Goal: Task Accomplishment & Management: Use online tool/utility

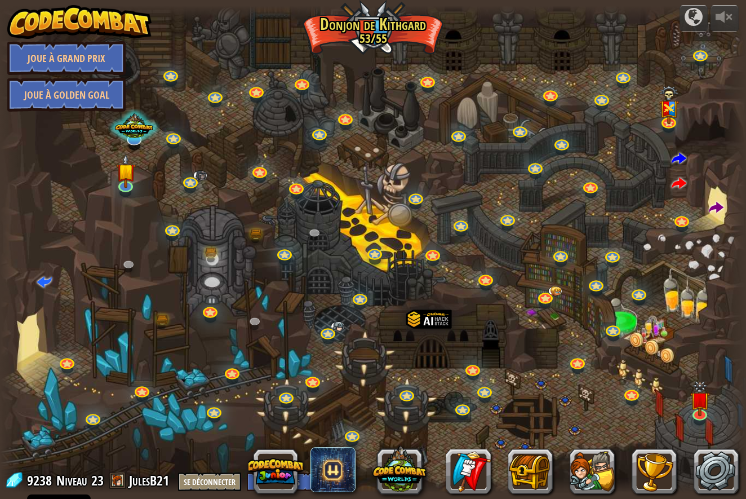
select select "fr"
click at [482, 391] on link at bounding box center [485, 389] width 23 height 23
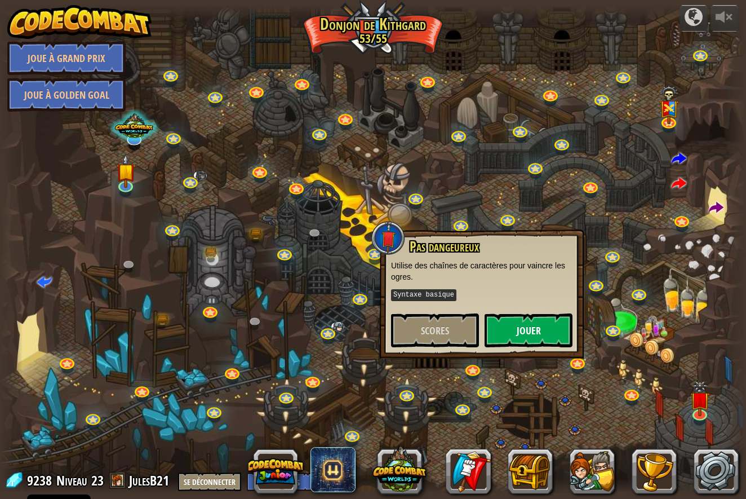
click at [524, 335] on button "Jouer" at bounding box center [529, 330] width 88 height 34
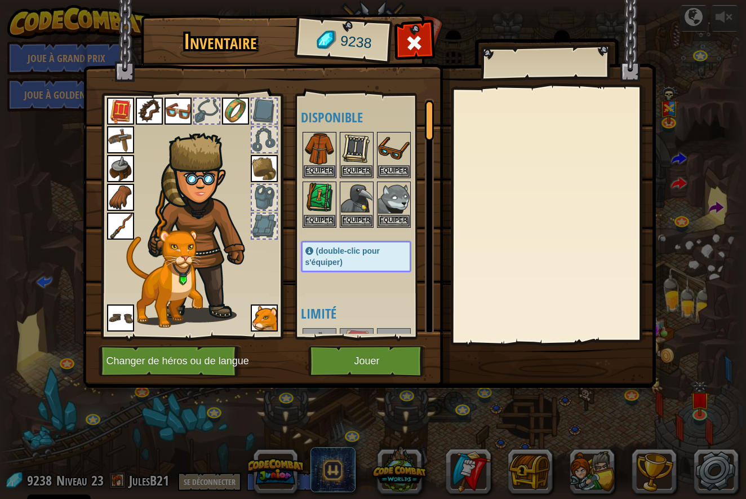
click at [154, 359] on button "Changer de héros ou de langue" at bounding box center [170, 361] width 143 height 31
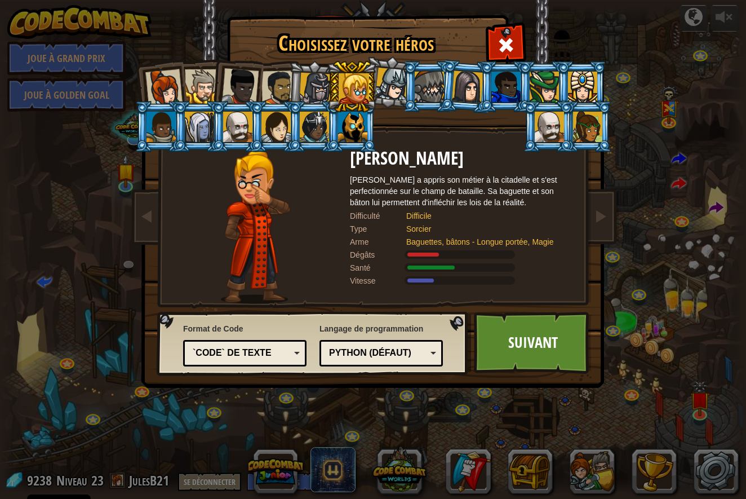
click at [341, 131] on div at bounding box center [352, 127] width 29 height 30
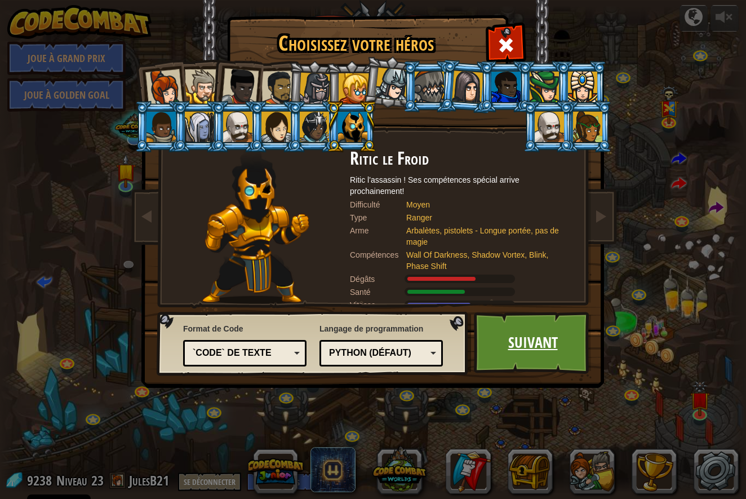
click at [539, 345] on link "Suivant" at bounding box center [533, 343] width 118 height 62
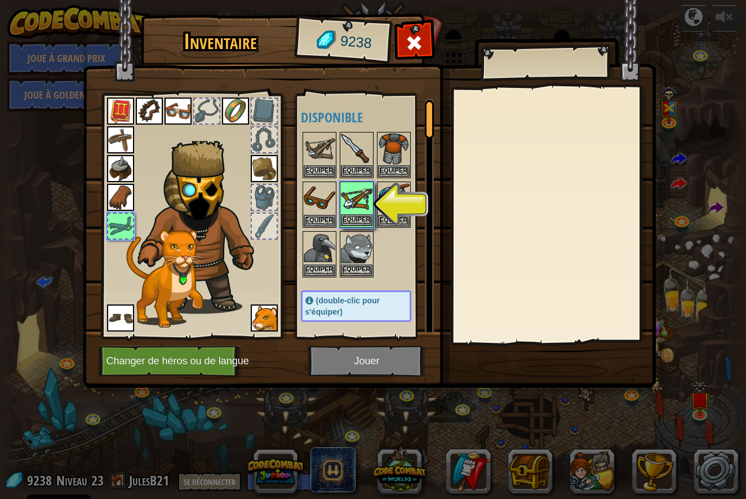
click at [361, 220] on button "Equiper" at bounding box center [357, 220] width 32 height 12
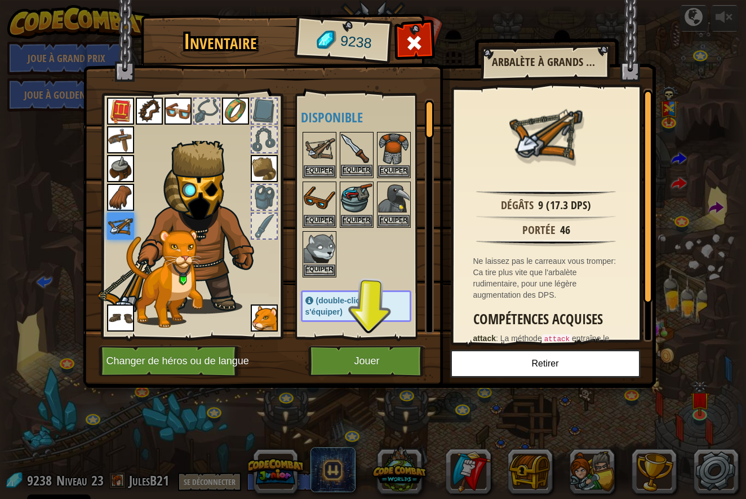
click at [344, 167] on button "Equiper" at bounding box center [357, 171] width 32 height 12
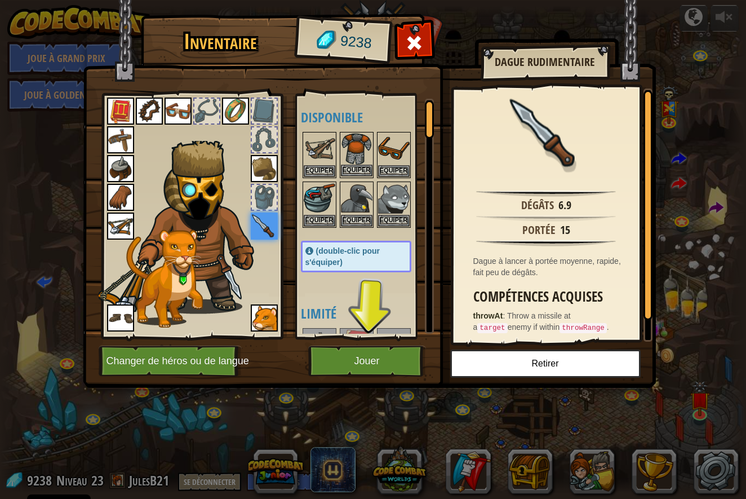
click at [359, 166] on button "Equiper" at bounding box center [357, 171] width 32 height 12
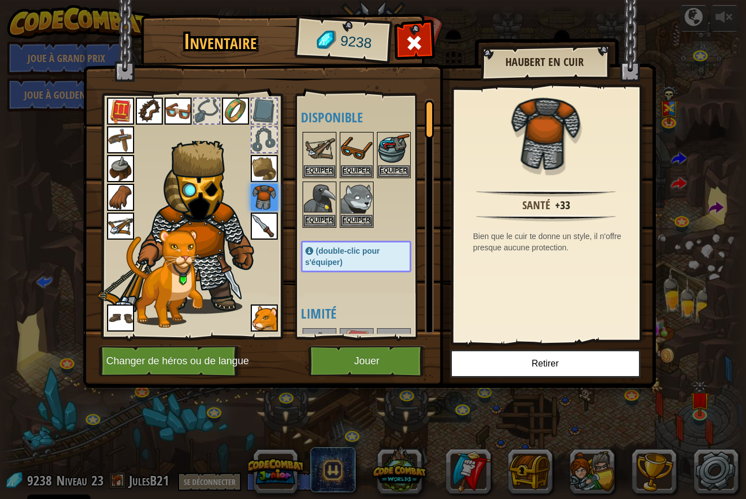
click at [395, 361] on button "Jouer" at bounding box center [367, 361] width 118 height 31
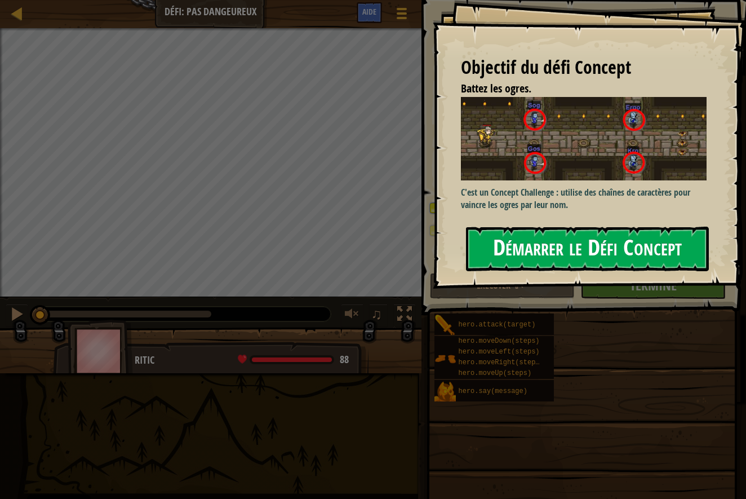
click at [501, 239] on button "Démarrer le Défi Concept" at bounding box center [587, 249] width 243 height 45
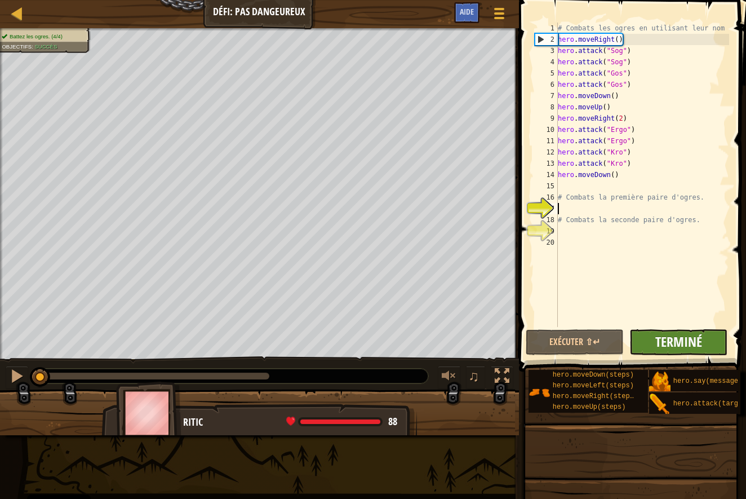
scroll to position [1, 0]
click at [659, 336] on span "Terminé" at bounding box center [679, 342] width 47 height 18
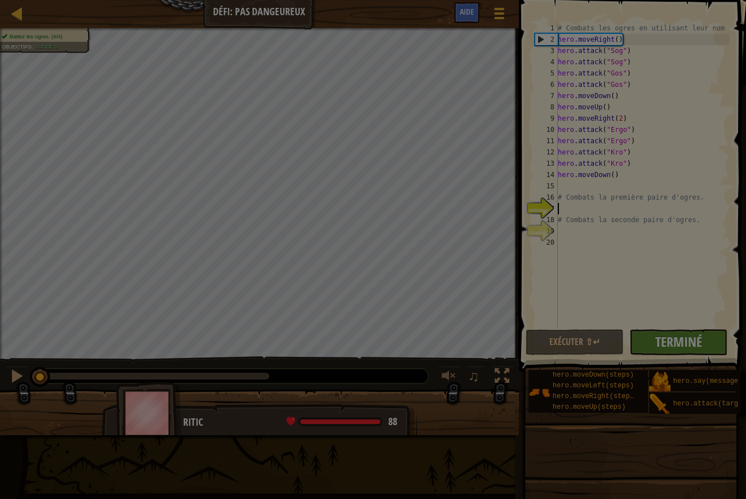
scroll to position [1, 1]
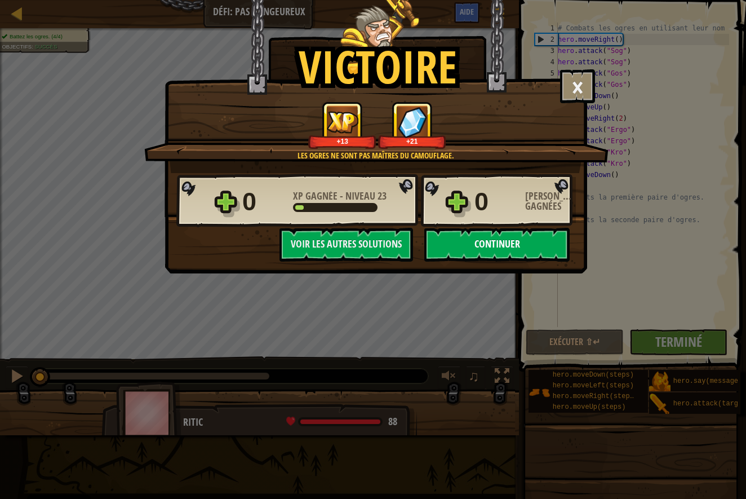
click at [486, 245] on button "Continuer" at bounding box center [497, 245] width 145 height 34
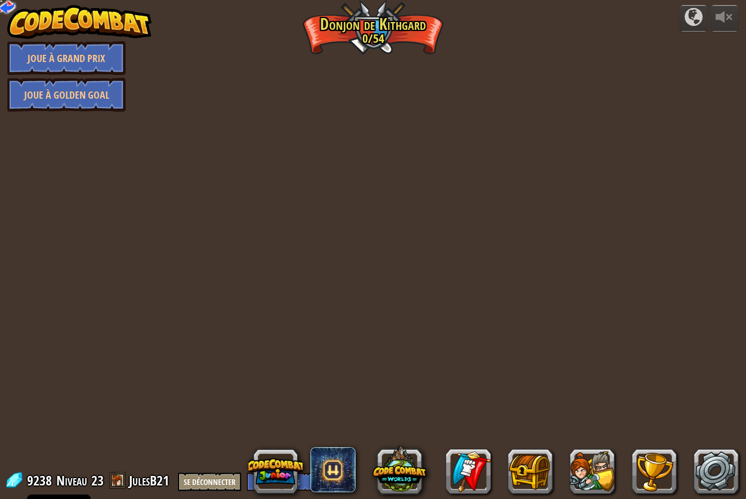
select select "fr"
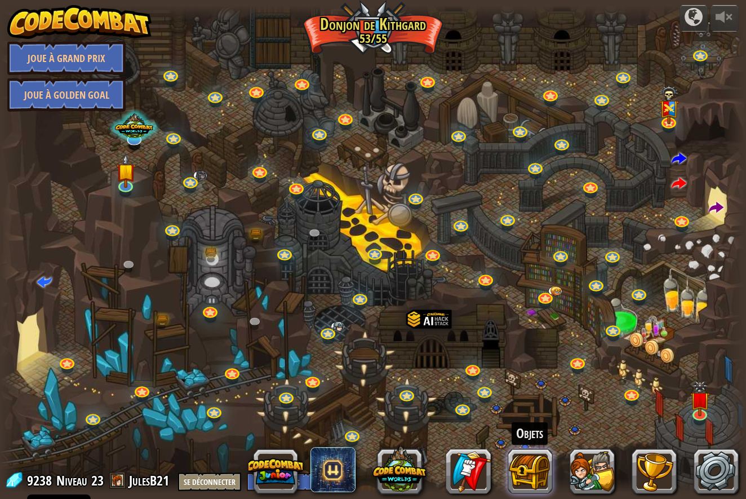
click at [519, 474] on button at bounding box center [530, 471] width 45 height 45
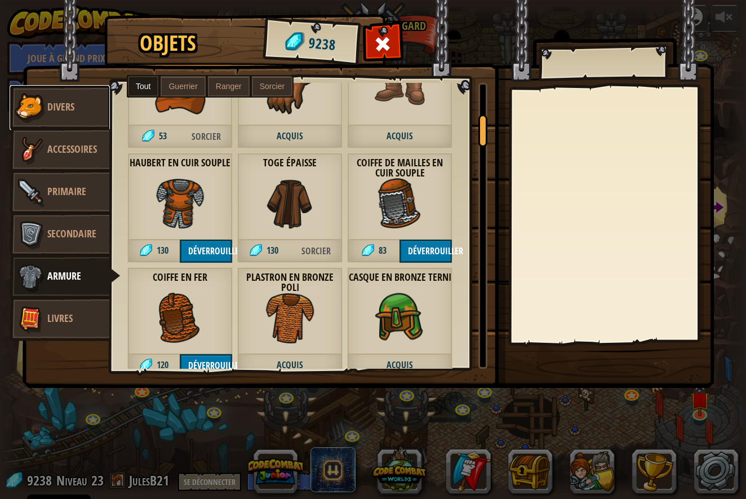
scroll to position [265, 0]
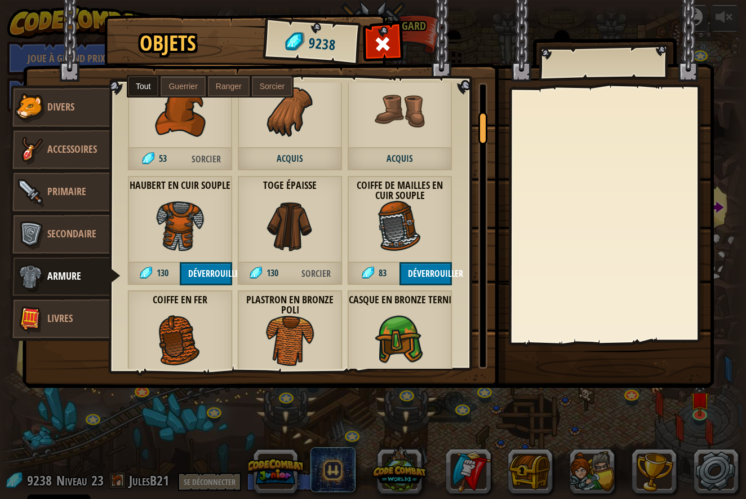
click at [194, 272] on button "Déverrouiller" at bounding box center [206, 273] width 52 height 23
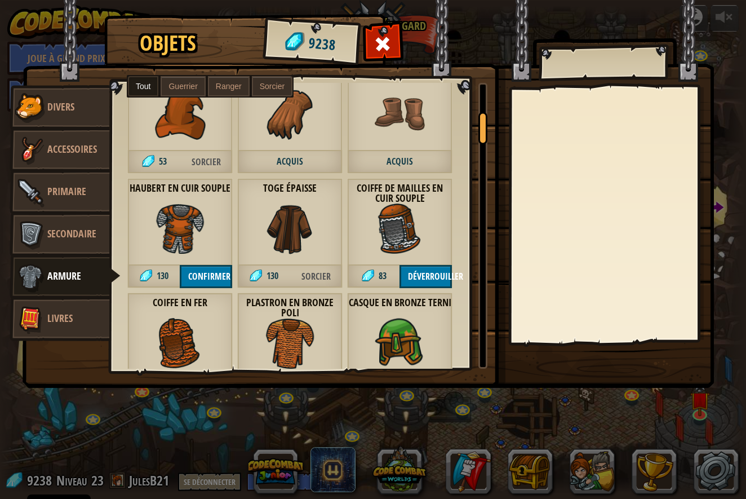
scroll to position [264, 0]
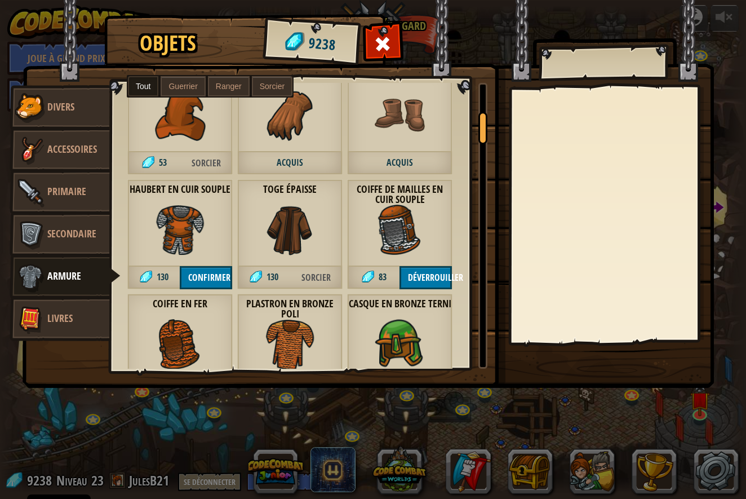
click at [183, 228] on img at bounding box center [180, 230] width 51 height 51
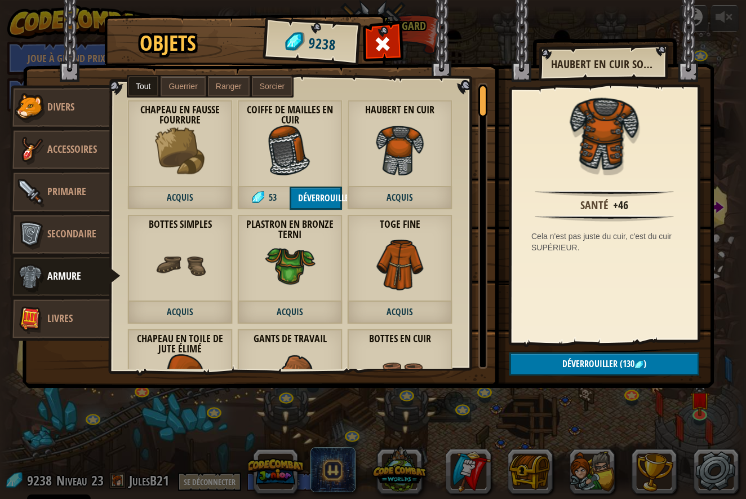
scroll to position [0, 0]
click at [410, 162] on img at bounding box center [400, 150] width 51 height 51
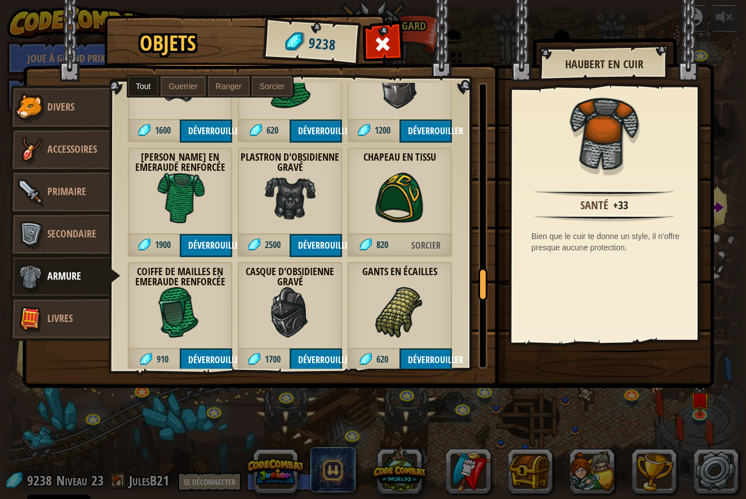
scroll to position [1769, 0]
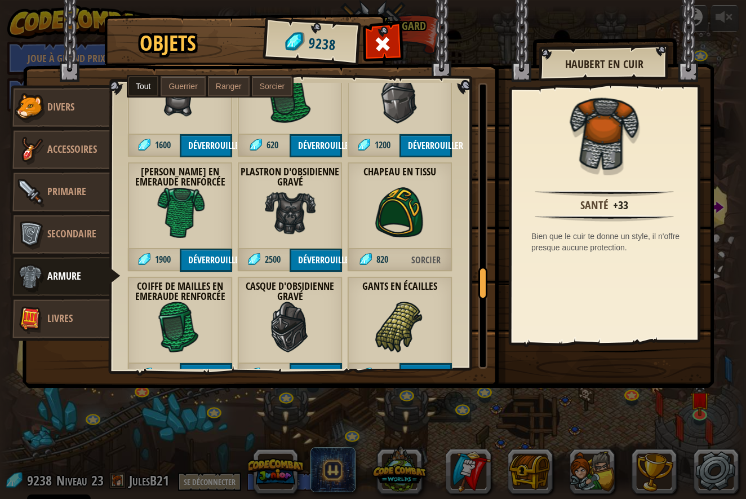
click at [292, 211] on img at bounding box center [290, 212] width 51 height 51
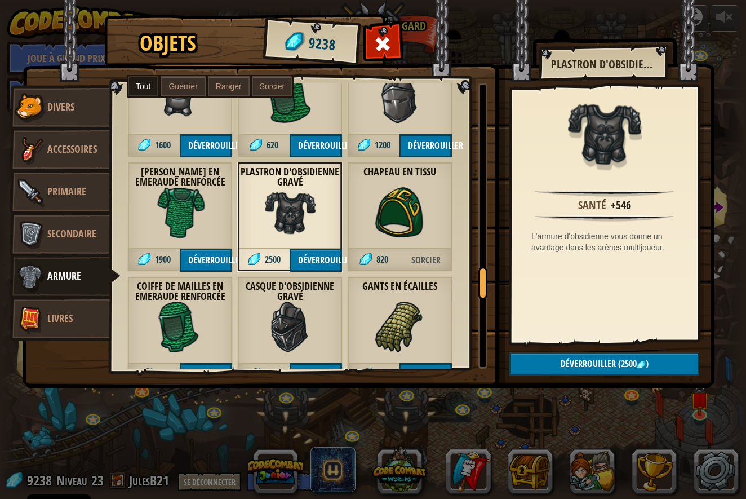
click at [318, 258] on button "Déverrouiller" at bounding box center [316, 260] width 52 height 23
click at [317, 258] on button "Confirmer" at bounding box center [316, 260] width 52 height 23
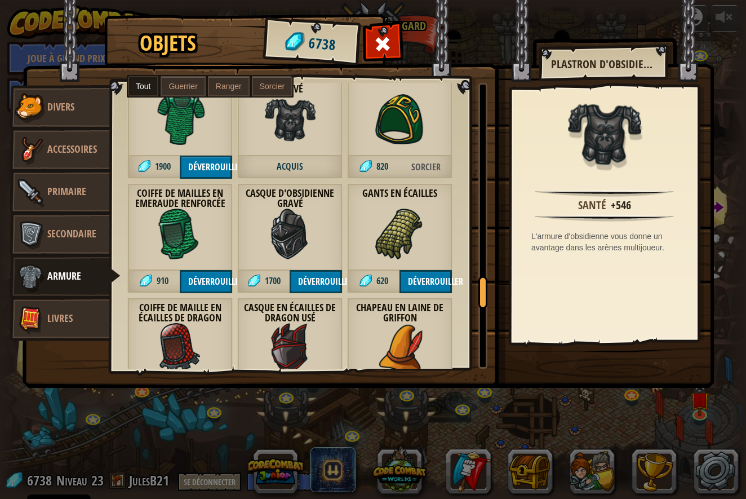
scroll to position [1863, 0]
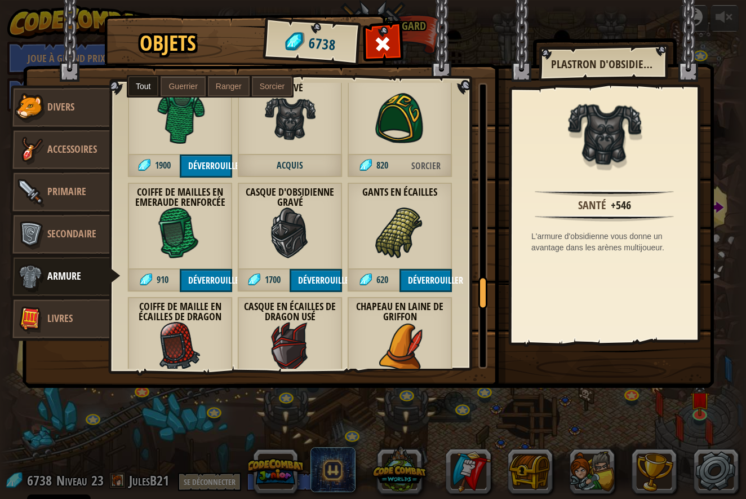
click at [312, 276] on button "Déverrouiller" at bounding box center [316, 280] width 52 height 23
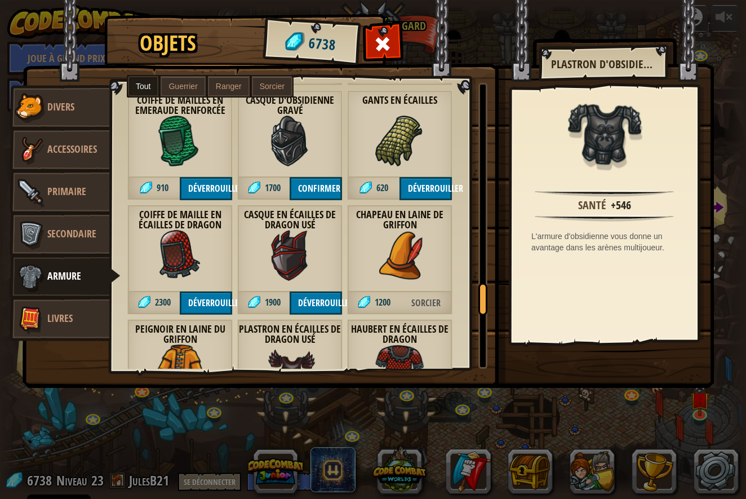
scroll to position [1925, 0]
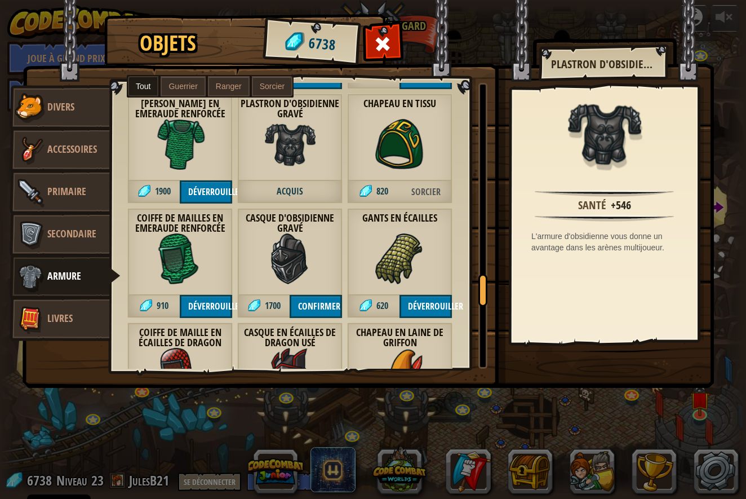
click at [317, 302] on button "Confirmer" at bounding box center [316, 306] width 52 height 23
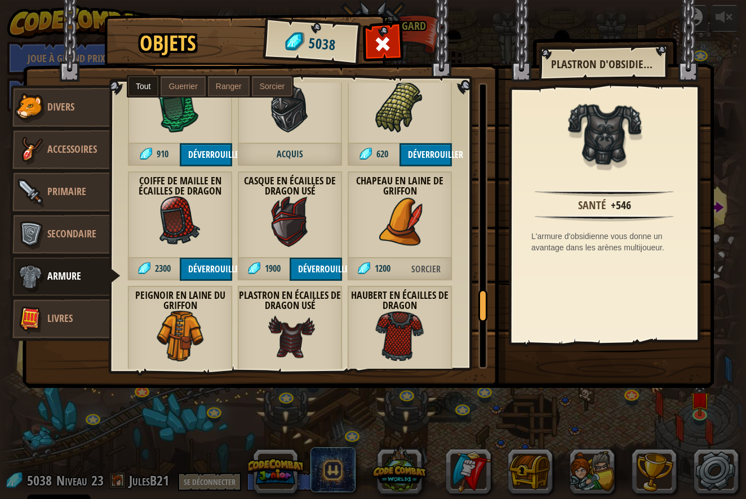
scroll to position [1989, 0]
click at [316, 268] on button "Déverrouiller" at bounding box center [316, 269] width 52 height 23
click at [316, 268] on button "Confirmer" at bounding box center [316, 269] width 52 height 23
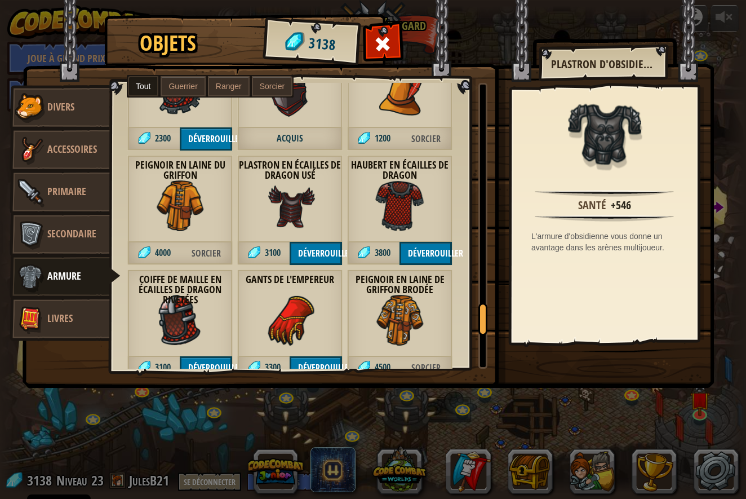
scroll to position [2118, 0]
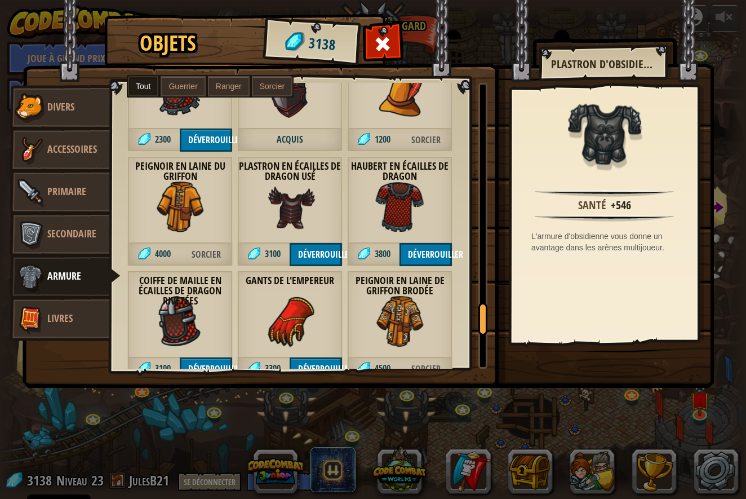
click at [304, 251] on button "Déverrouiller" at bounding box center [316, 254] width 52 height 23
click at [304, 251] on button "Confirmer" at bounding box center [316, 254] width 52 height 23
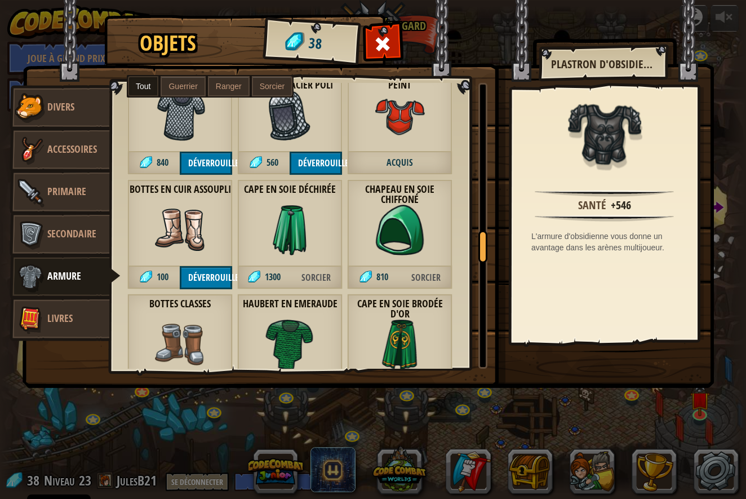
scroll to position [1416, 0]
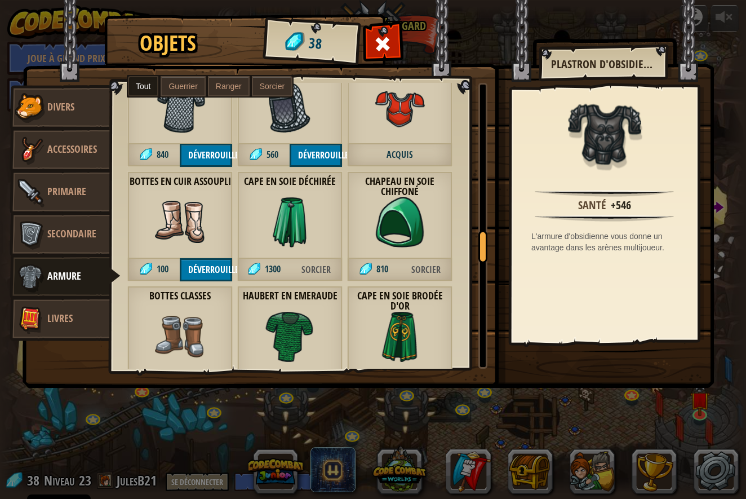
click at [53, 193] on span "Primaire" at bounding box center [66, 191] width 39 height 14
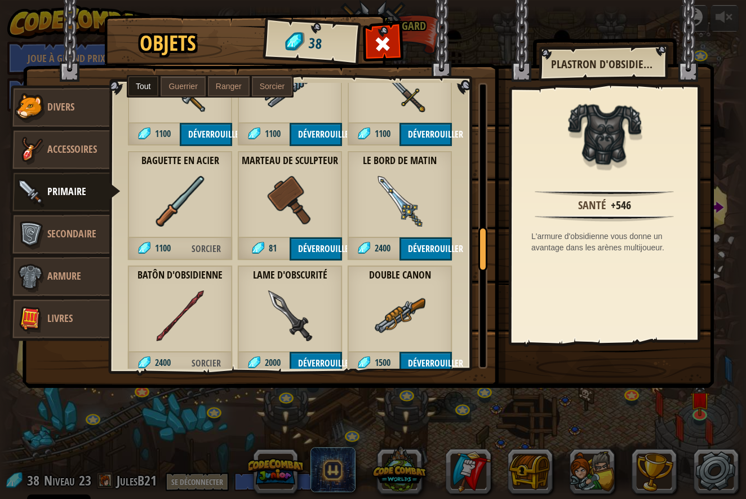
scroll to position [982, 0]
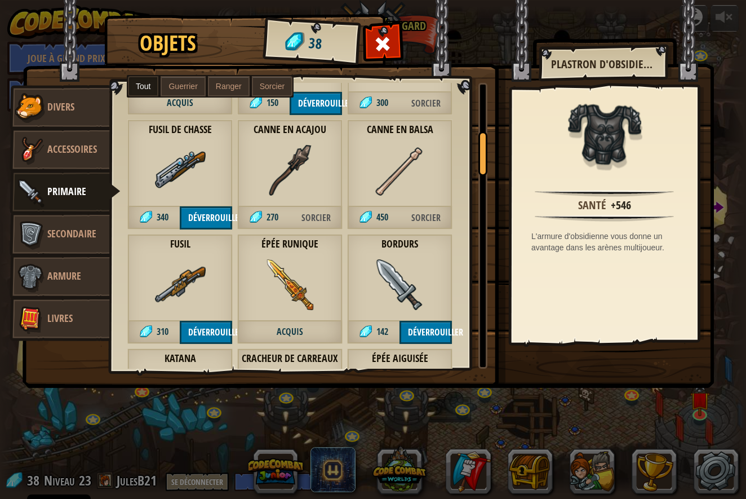
click at [290, 325] on div "Épée runique Acquis" at bounding box center [289, 289] width 105 height 110
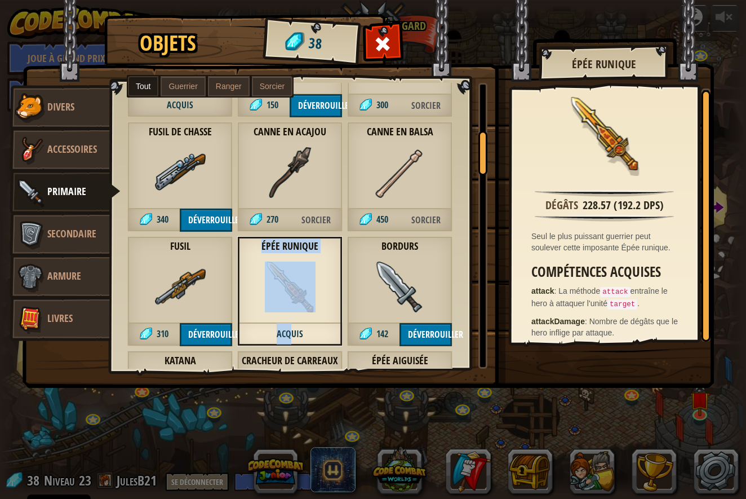
click at [282, 311] on img at bounding box center [290, 287] width 51 height 51
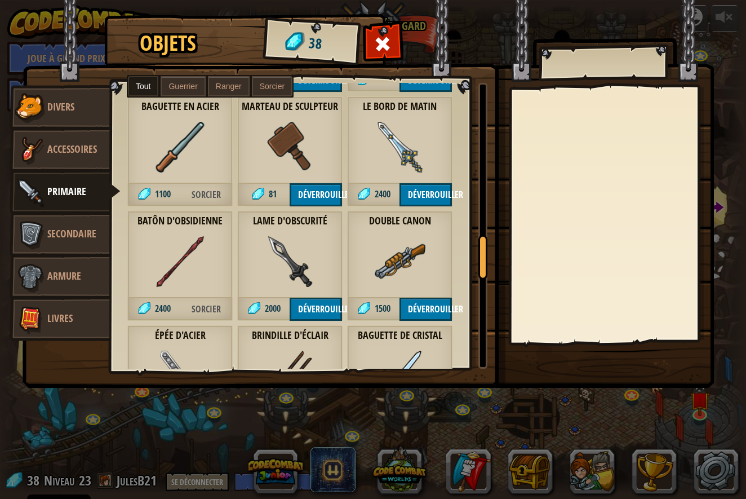
scroll to position [1039, 0]
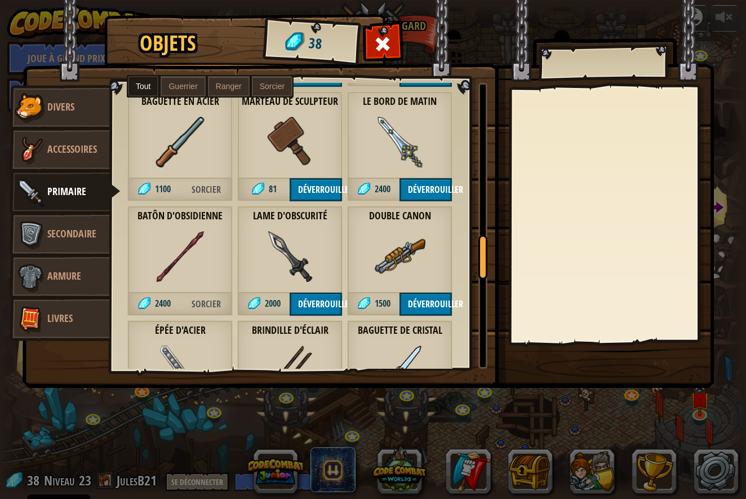
click at [72, 277] on span "Armure" at bounding box center [64, 276] width 34 height 14
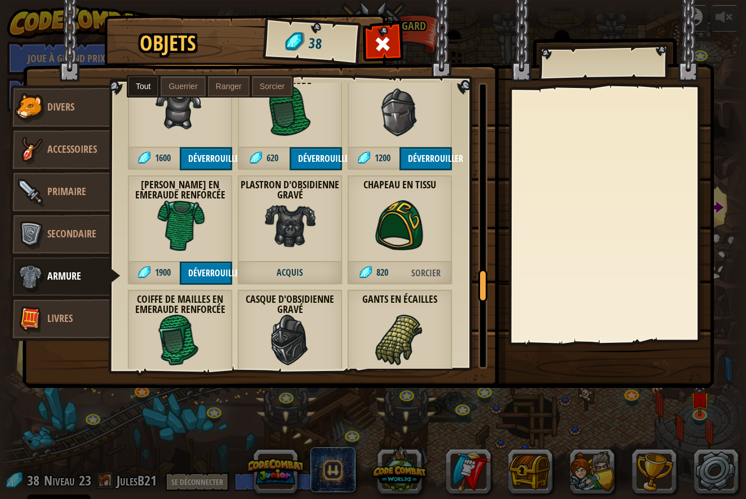
scroll to position [1739, 0]
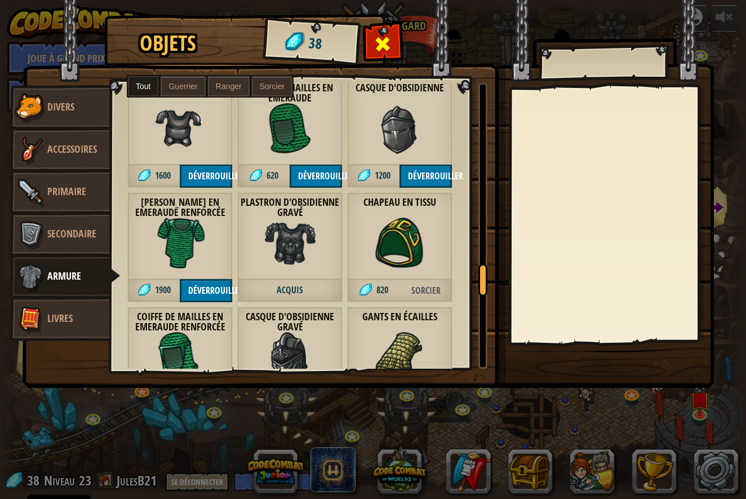
click at [385, 46] on span at bounding box center [383, 44] width 18 height 18
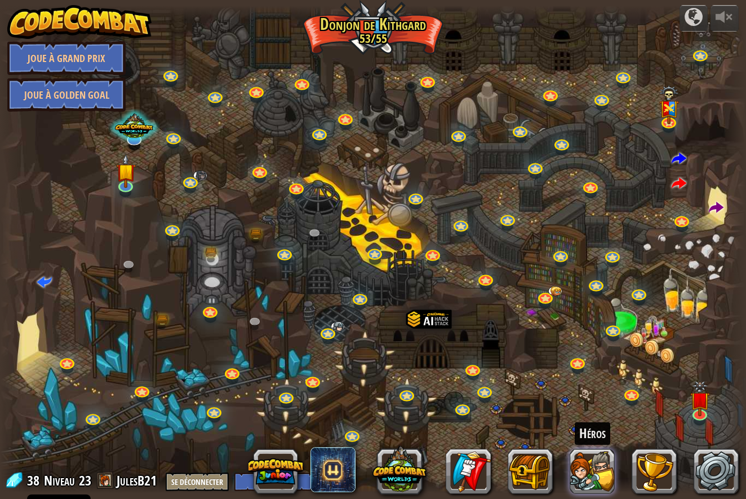
click at [586, 479] on button at bounding box center [592, 471] width 45 height 45
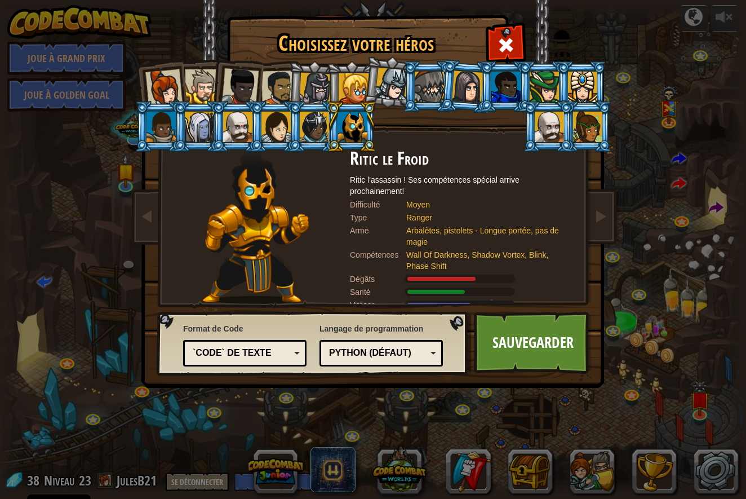
click at [440, 76] on div at bounding box center [429, 87] width 29 height 30
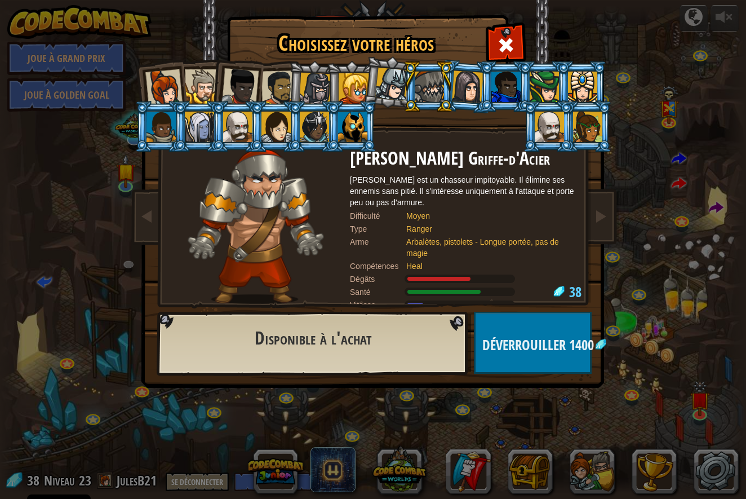
click at [324, 131] on div at bounding box center [314, 127] width 29 height 30
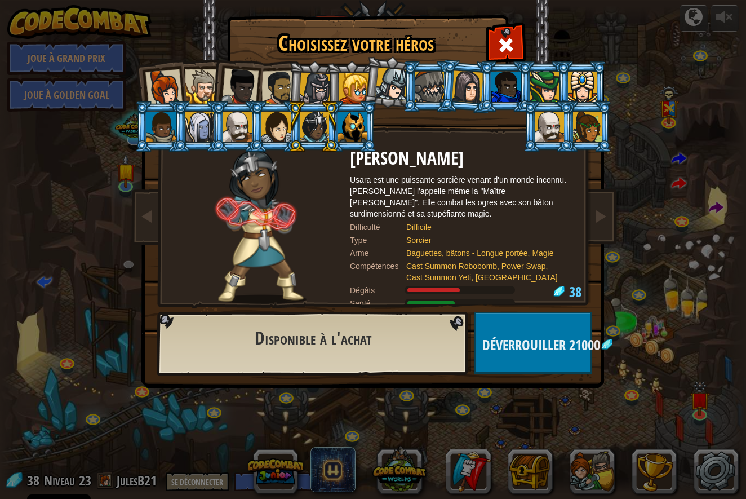
click at [353, 120] on div at bounding box center [352, 127] width 29 height 30
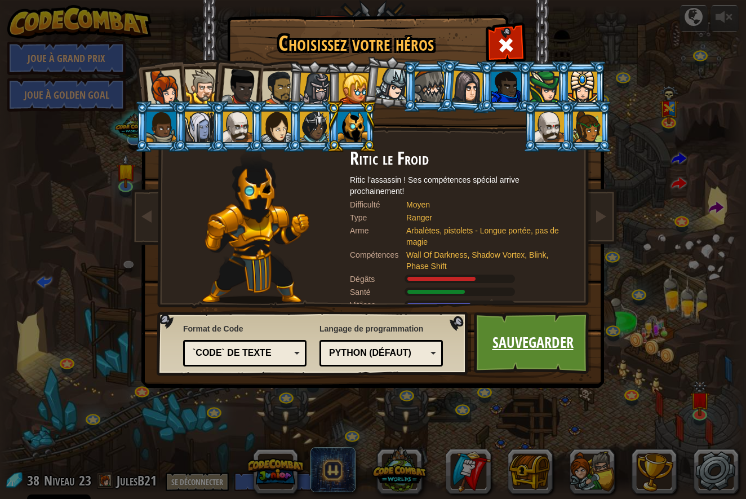
click at [545, 347] on link "Sauvegarder" at bounding box center [533, 343] width 118 height 62
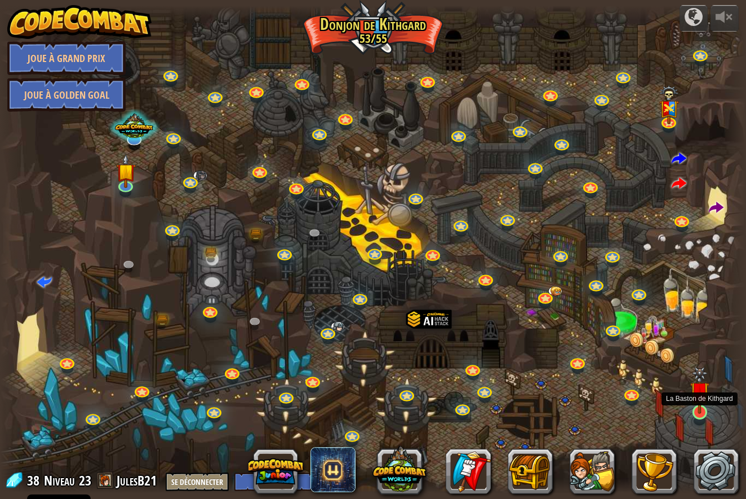
click at [700, 404] on img at bounding box center [701, 390] width 20 height 47
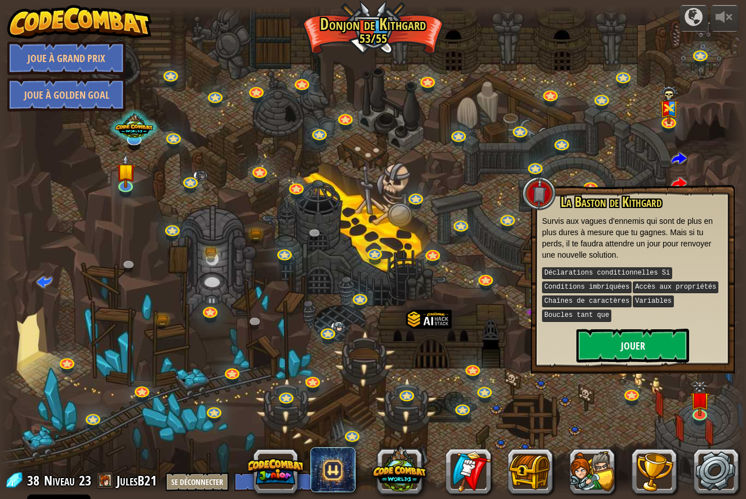
click at [612, 330] on button "Jouer" at bounding box center [633, 346] width 113 height 34
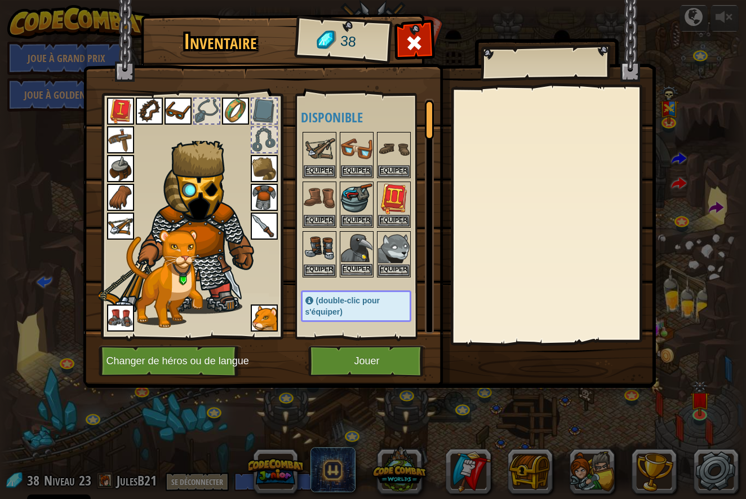
scroll to position [0, 0]
click at [210, 241] on img at bounding box center [180, 232] width 180 height 182
click at [314, 264] on button "Equiper" at bounding box center [320, 270] width 32 height 12
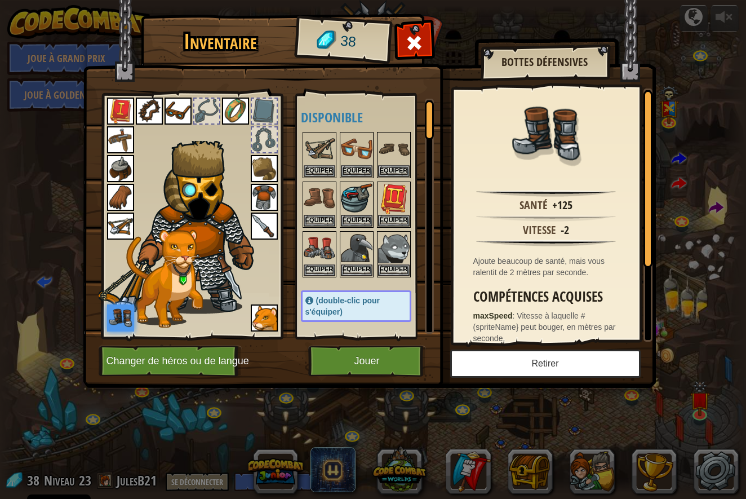
click at [529, 367] on button "Retirer" at bounding box center [545, 364] width 191 height 28
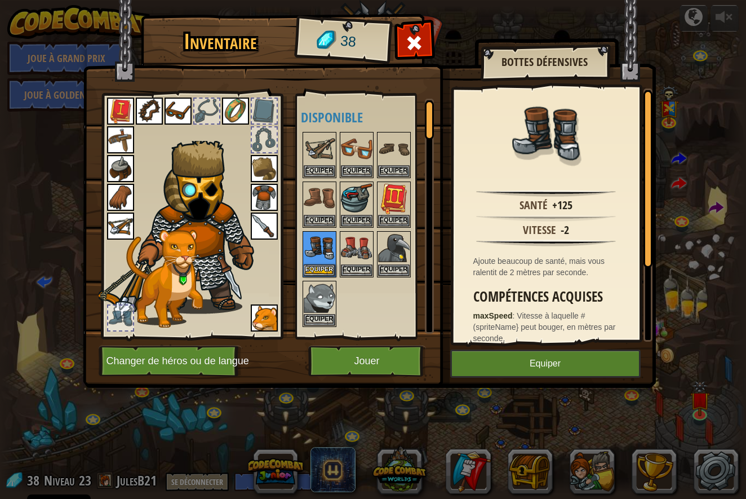
drag, startPoint x: 193, startPoint y: 247, endPoint x: 201, endPoint y: 286, distance: 40.4
click at [198, 290] on img at bounding box center [164, 278] width 77 height 98
click at [237, 238] on img at bounding box center [180, 232] width 180 height 182
click at [255, 197] on img at bounding box center [264, 197] width 27 height 27
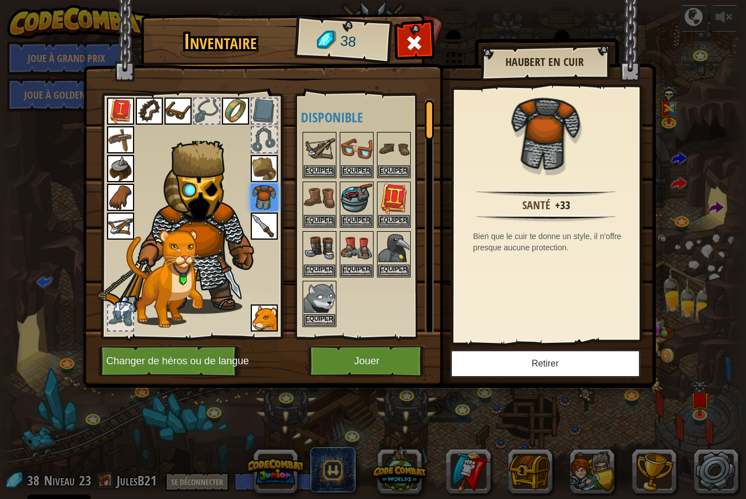
click at [568, 368] on button "Retirer" at bounding box center [545, 364] width 191 height 28
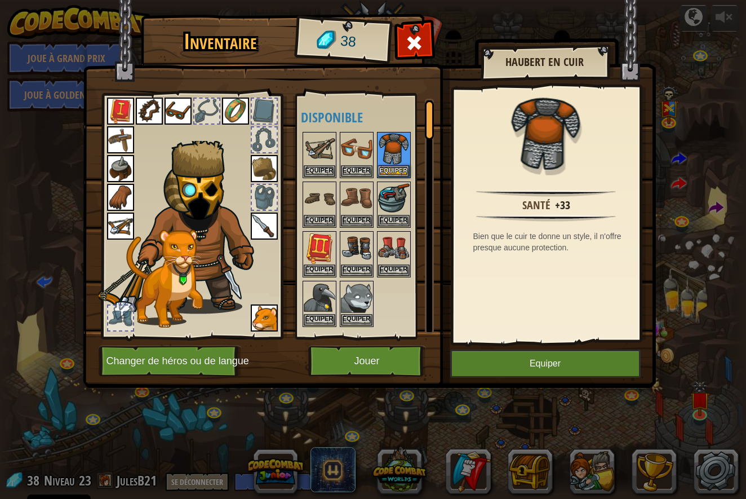
click at [205, 167] on img at bounding box center [180, 232] width 180 height 182
click at [271, 160] on img at bounding box center [264, 168] width 27 height 27
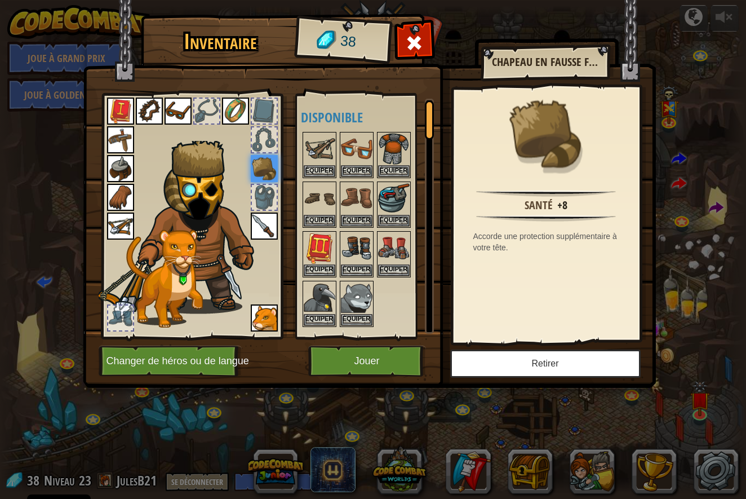
click at [552, 361] on button "Retirer" at bounding box center [545, 364] width 191 height 28
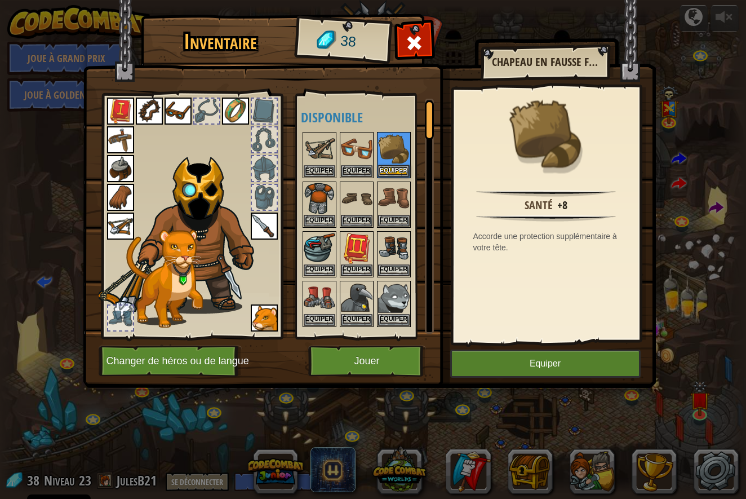
click at [228, 101] on img at bounding box center [235, 111] width 27 height 27
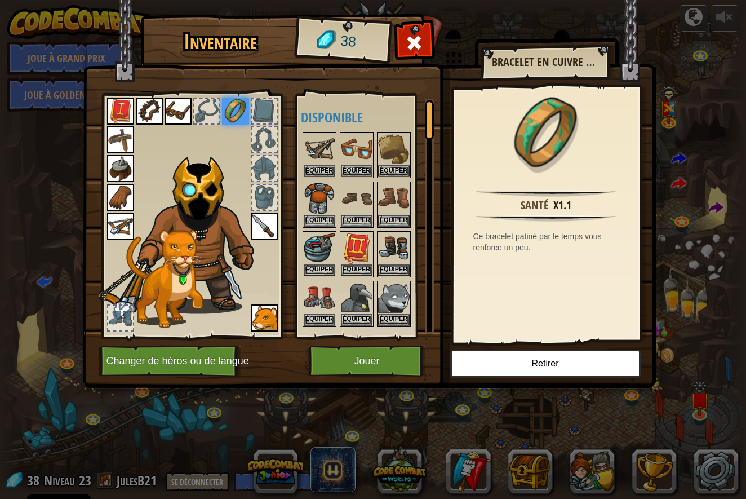
click at [511, 355] on button "Retirer" at bounding box center [545, 364] width 191 height 28
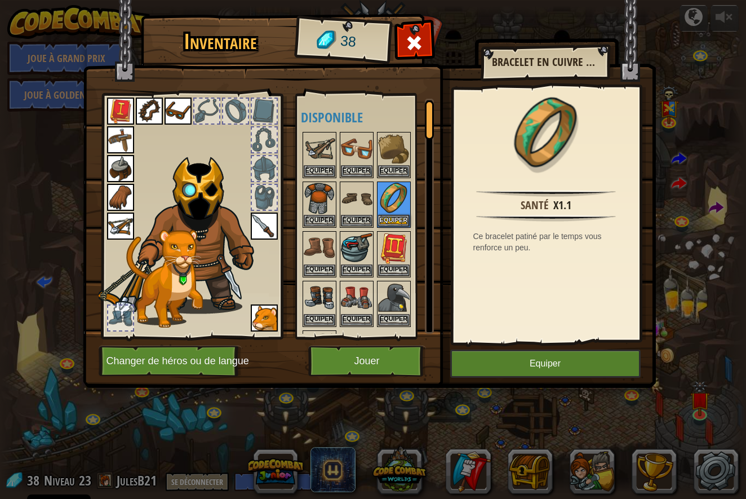
click at [271, 223] on img at bounding box center [264, 226] width 27 height 27
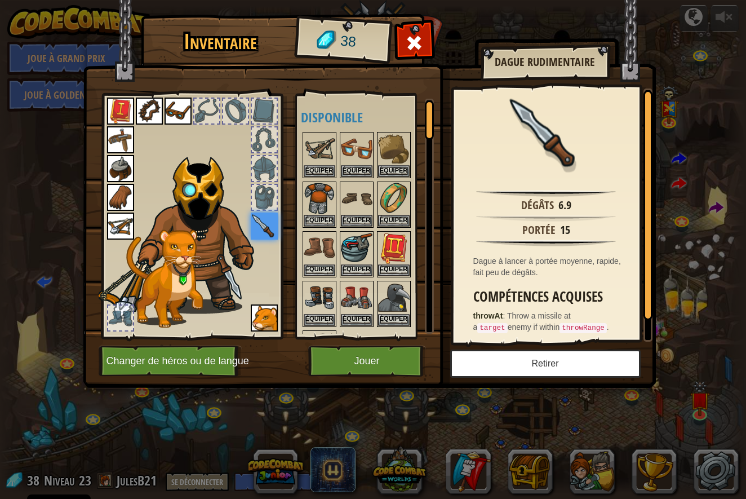
click at [505, 364] on button "Retirer" at bounding box center [545, 364] width 191 height 28
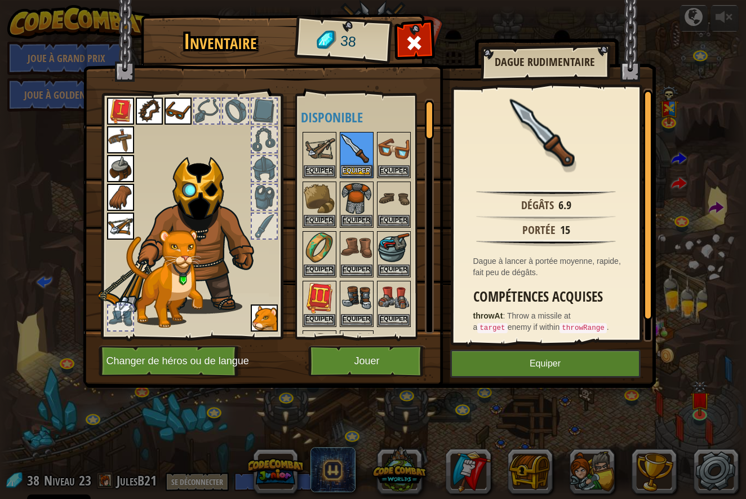
click at [189, 107] on img at bounding box center [178, 111] width 27 height 27
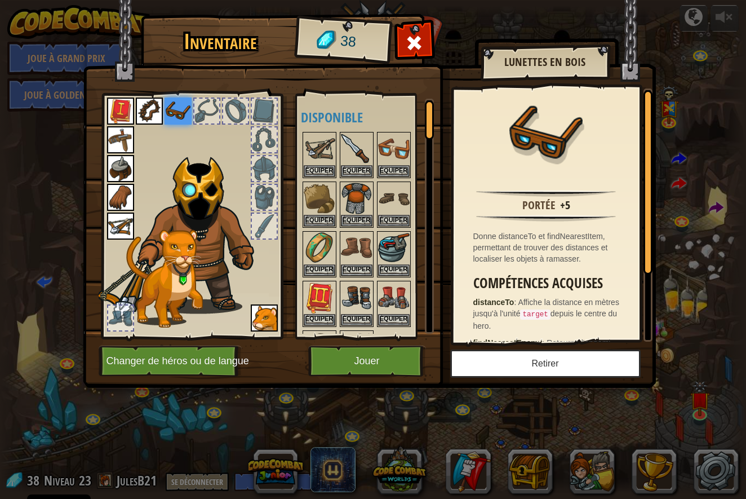
click at [524, 357] on button "Retirer" at bounding box center [545, 364] width 191 height 28
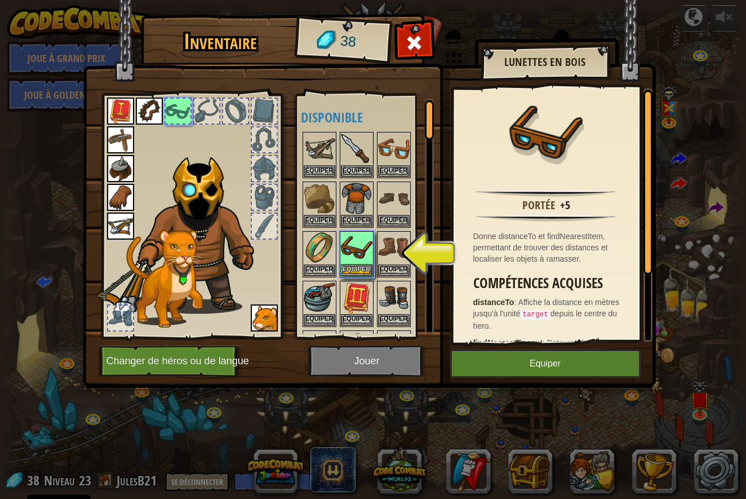
click at [158, 112] on img at bounding box center [149, 111] width 27 height 27
click at [143, 109] on img at bounding box center [149, 111] width 27 height 27
click at [355, 264] on button "Equiper" at bounding box center [357, 270] width 32 height 12
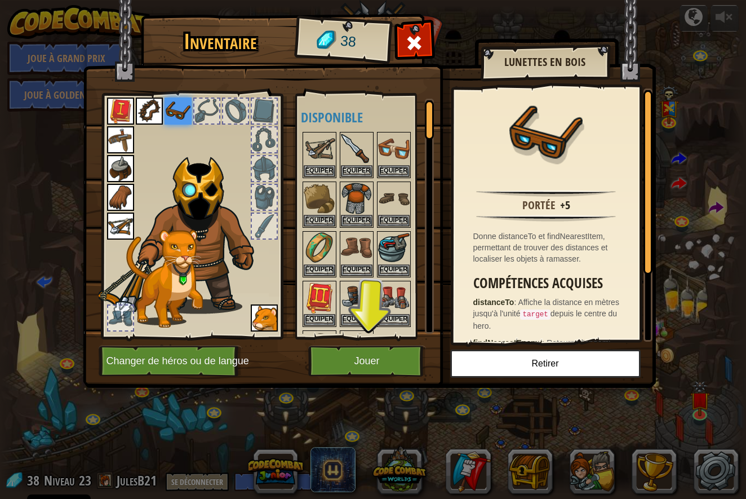
click at [153, 112] on img at bounding box center [149, 111] width 27 height 27
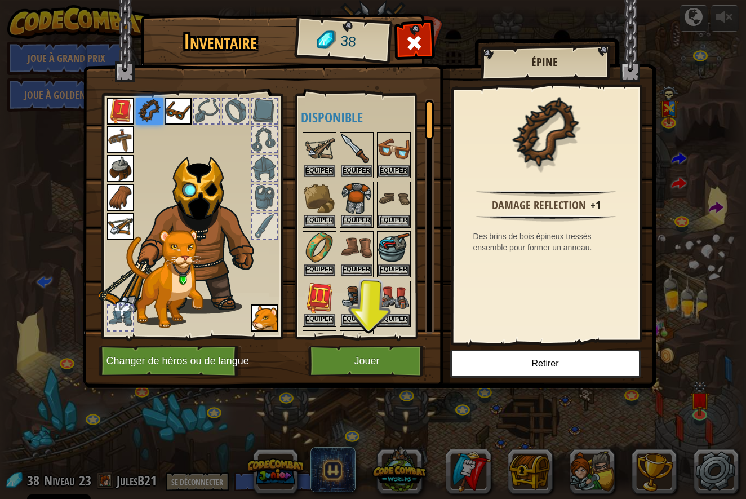
drag, startPoint x: 531, startPoint y: 359, endPoint x: 510, endPoint y: 350, distance: 23.0
click at [530, 359] on button "Retirer" at bounding box center [545, 364] width 191 height 28
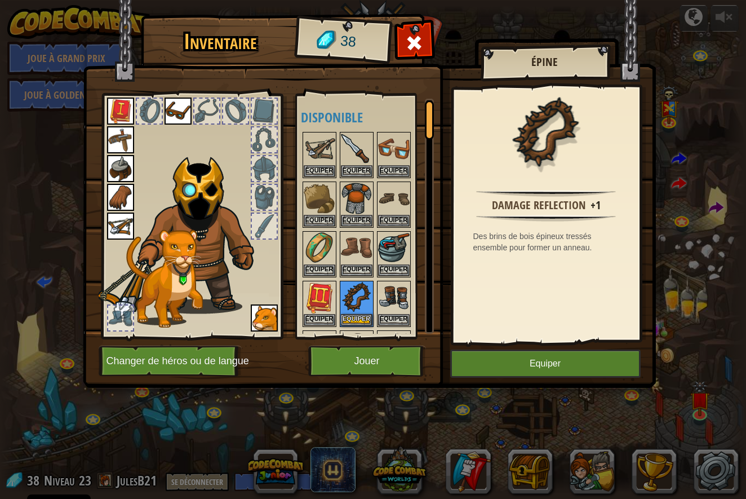
click at [116, 112] on img at bounding box center [120, 111] width 27 height 27
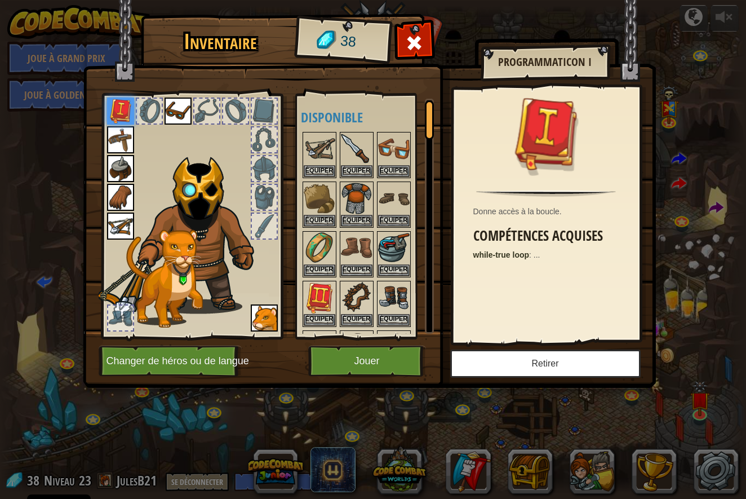
click at [501, 359] on button "Retirer" at bounding box center [545, 364] width 191 height 28
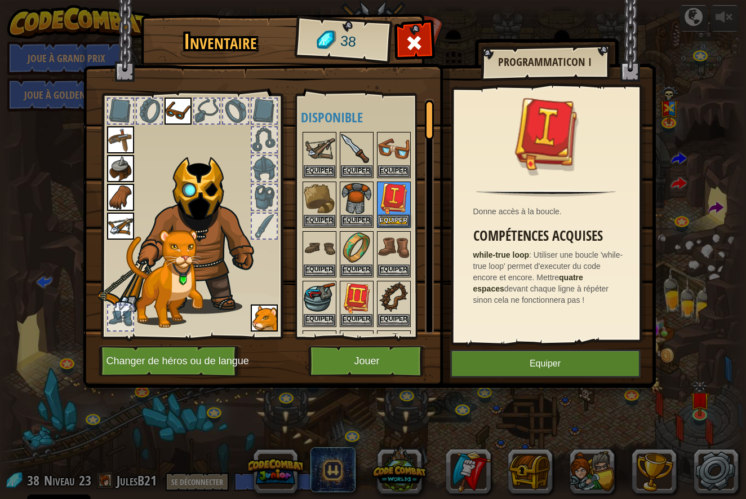
click at [121, 142] on img at bounding box center [120, 139] width 27 height 27
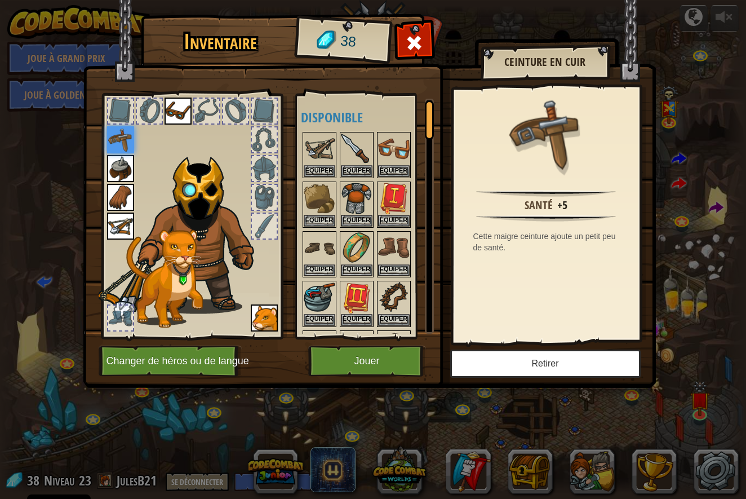
click at [498, 365] on button "Retirer" at bounding box center [545, 364] width 191 height 28
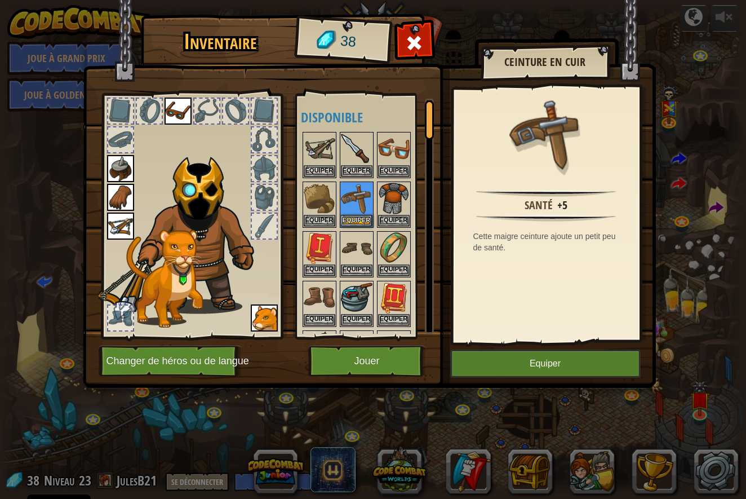
click at [120, 169] on img at bounding box center [120, 168] width 27 height 27
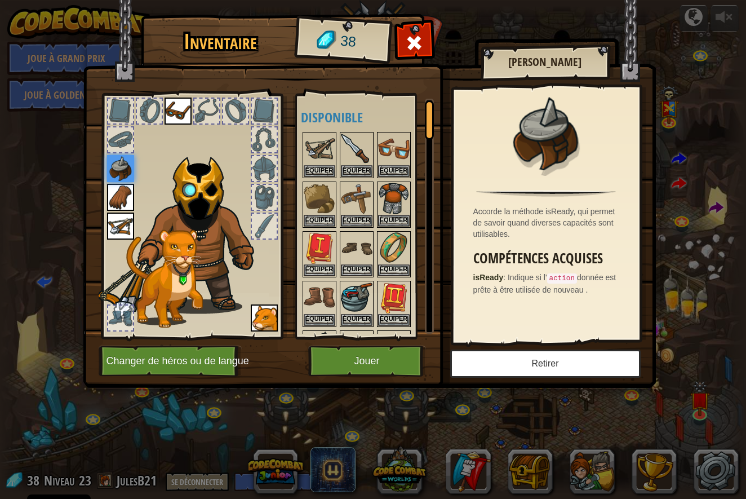
click at [563, 369] on button "Retirer" at bounding box center [545, 364] width 191 height 28
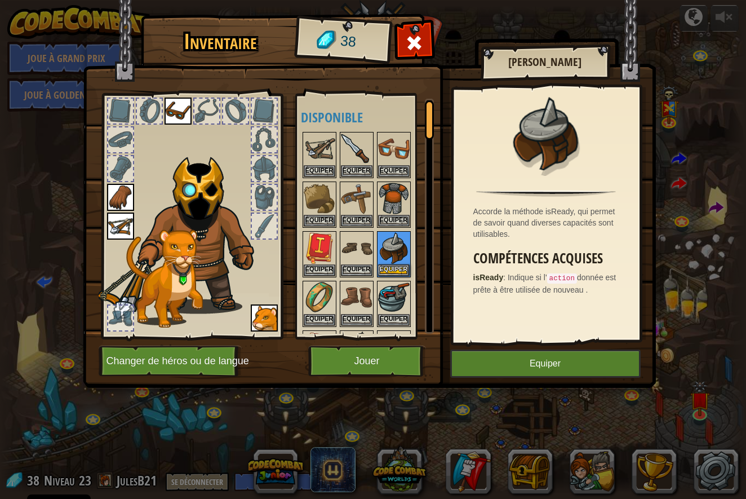
click at [116, 188] on img at bounding box center [120, 197] width 27 height 27
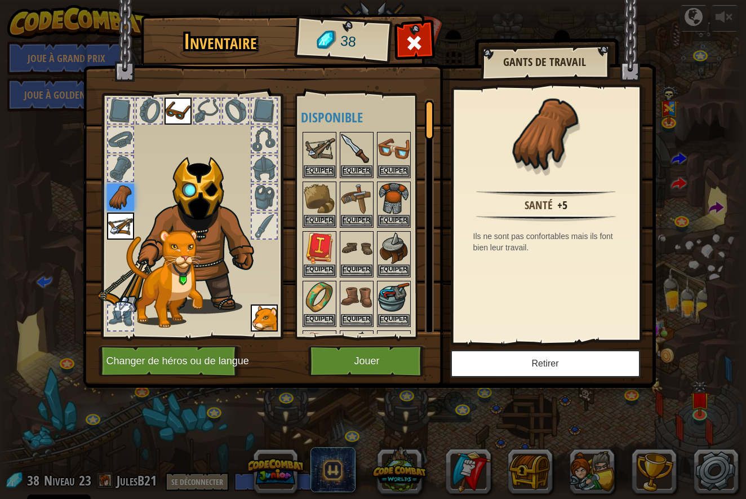
click at [600, 368] on button "Retirer" at bounding box center [545, 364] width 191 height 28
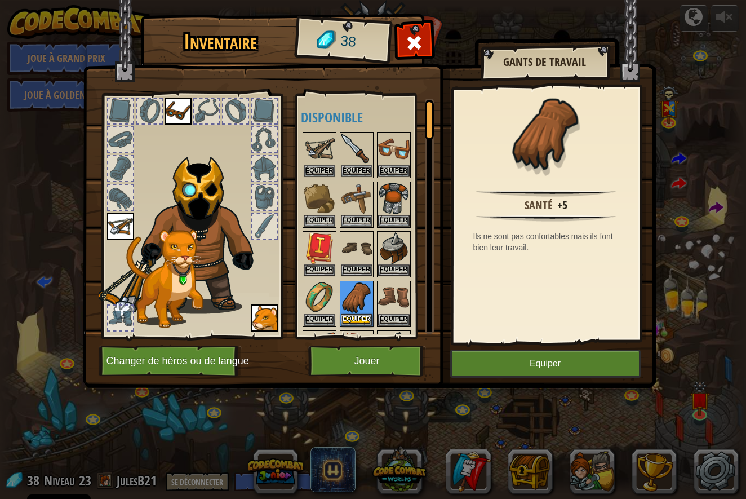
click at [114, 224] on img at bounding box center [120, 226] width 27 height 27
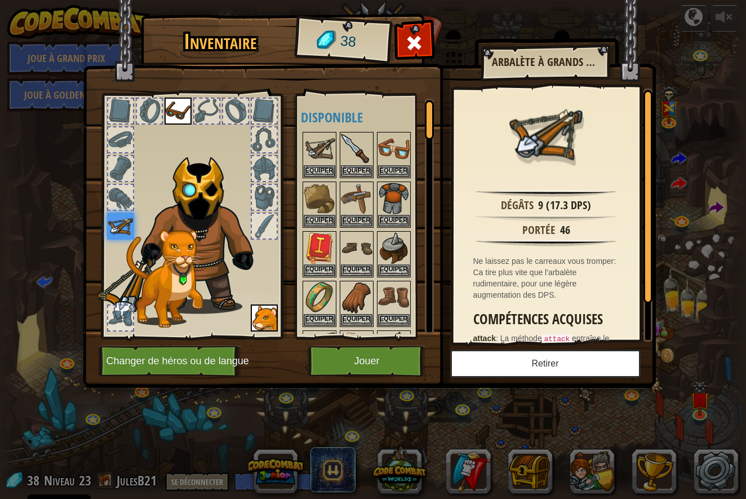
click at [504, 353] on button "Retirer" at bounding box center [545, 364] width 191 height 28
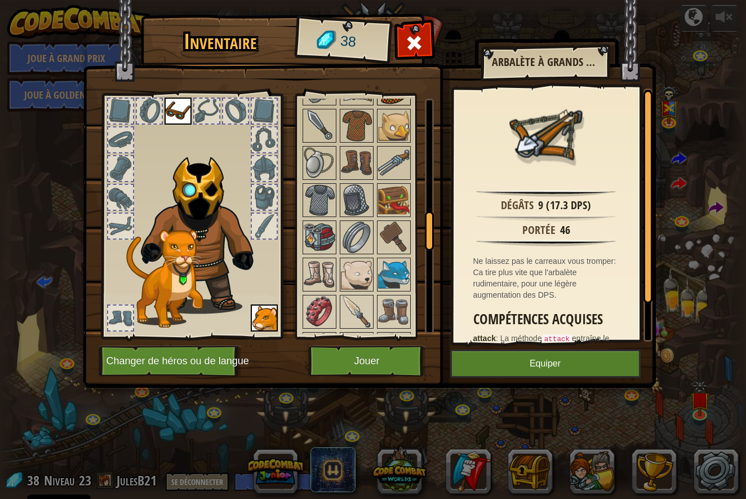
scroll to position [603, 0]
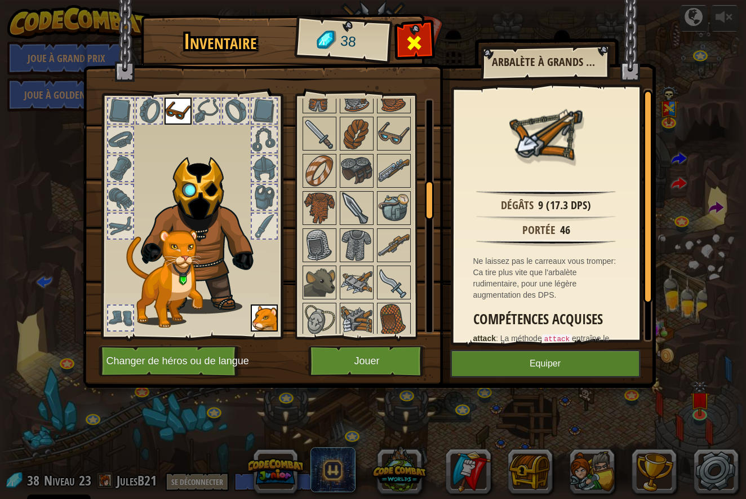
click at [418, 43] on span at bounding box center [414, 43] width 18 height 18
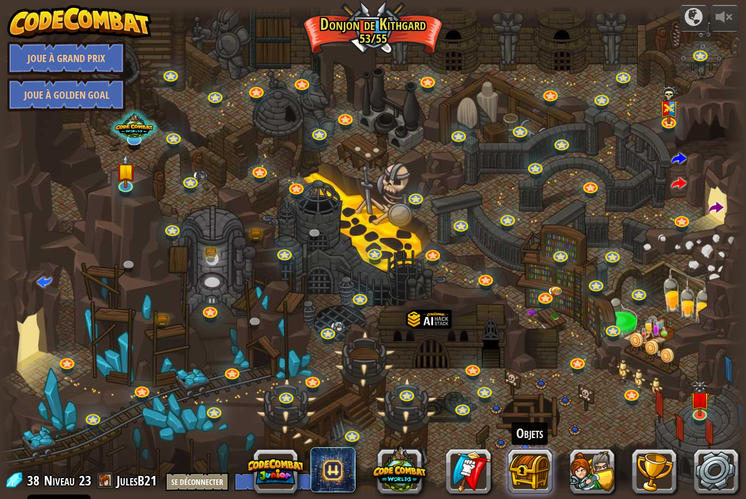
click at [526, 481] on button at bounding box center [530, 471] width 45 height 45
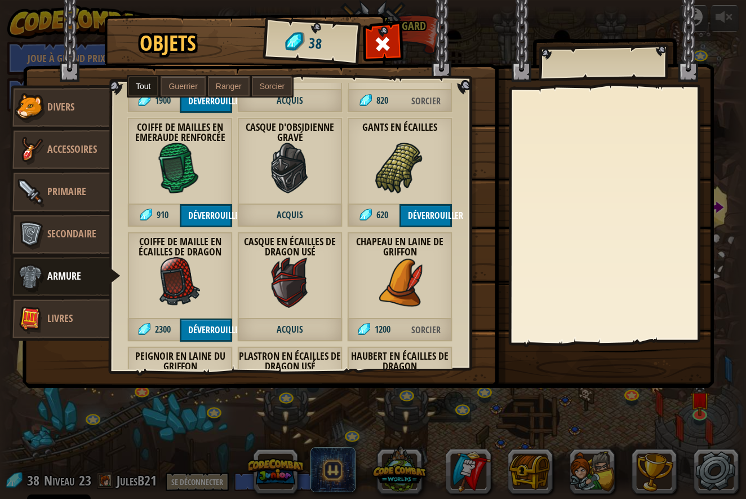
scroll to position [1957, 0]
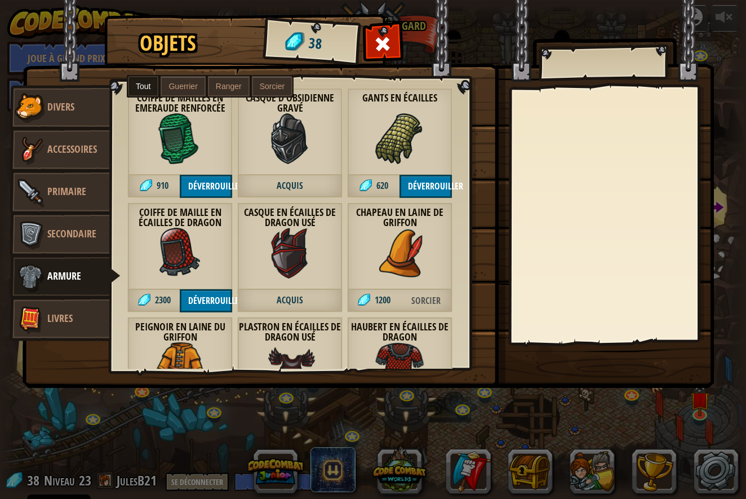
click at [287, 275] on img at bounding box center [290, 253] width 51 height 51
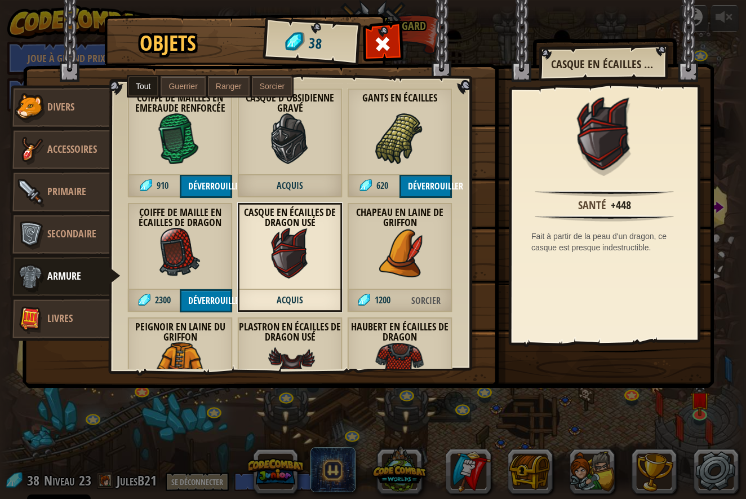
click at [298, 255] on img at bounding box center [290, 253] width 51 height 51
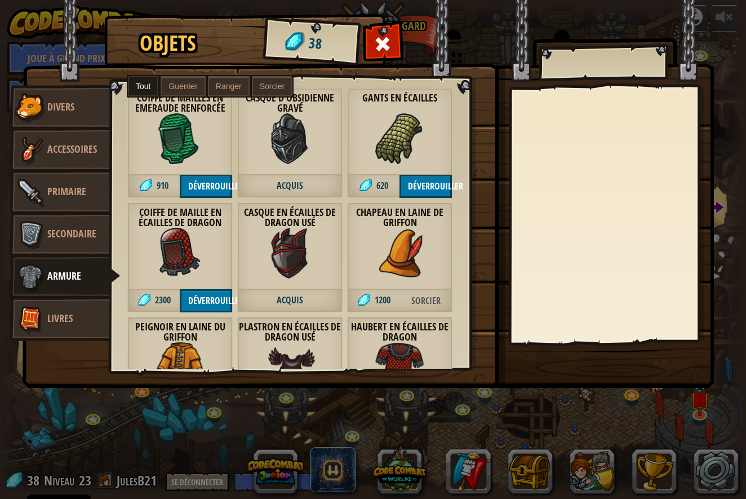
click at [295, 259] on img at bounding box center [290, 253] width 51 height 51
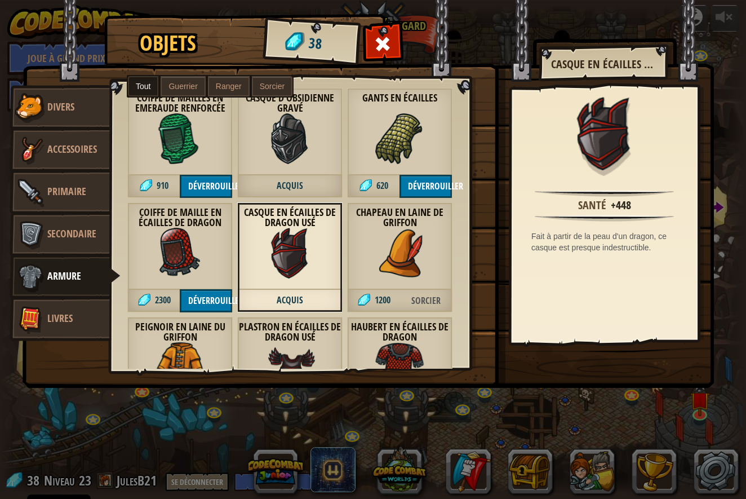
click at [293, 366] on img at bounding box center [290, 367] width 51 height 51
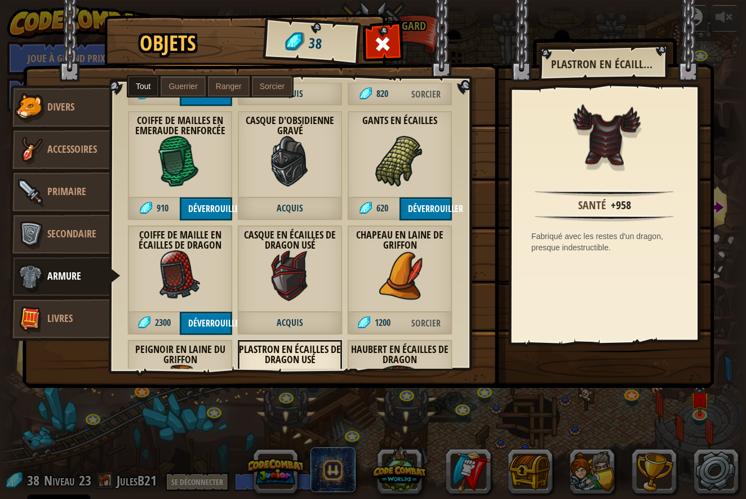
click at [289, 307] on div "Casque en écailles de Dragon usé Acquis" at bounding box center [289, 280] width 105 height 110
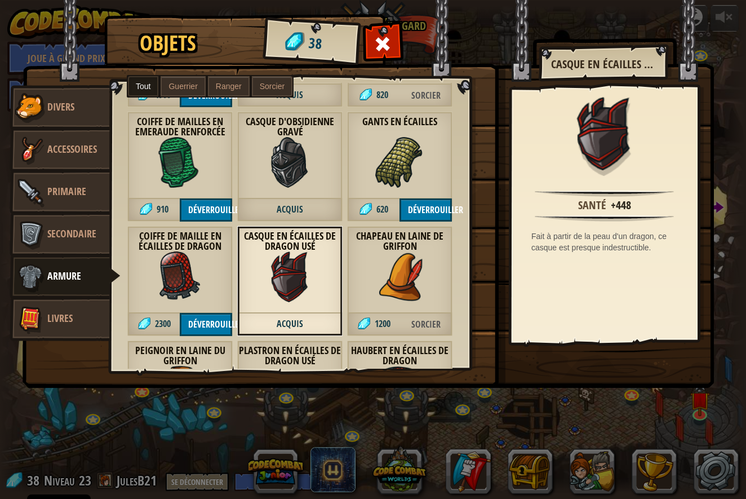
scroll to position [1939, 0]
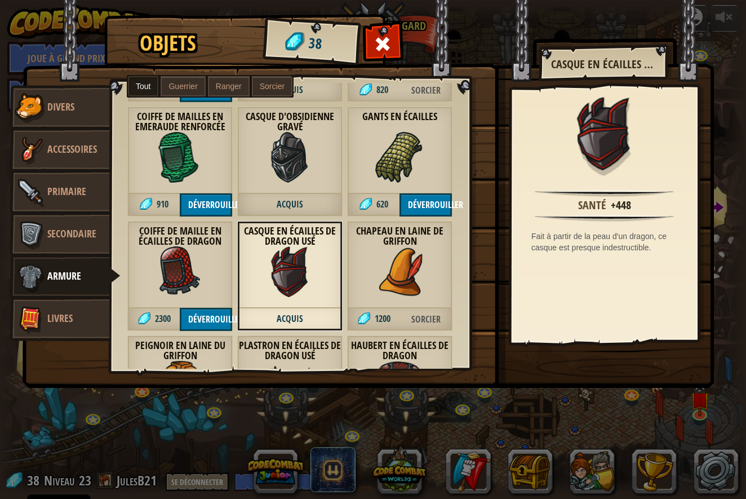
click at [185, 82] on span "Guerrier" at bounding box center [183, 86] width 29 height 9
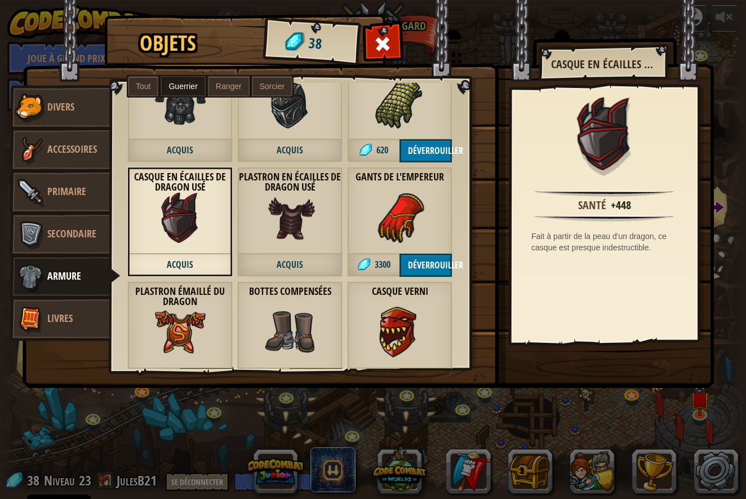
scroll to position [854, 0]
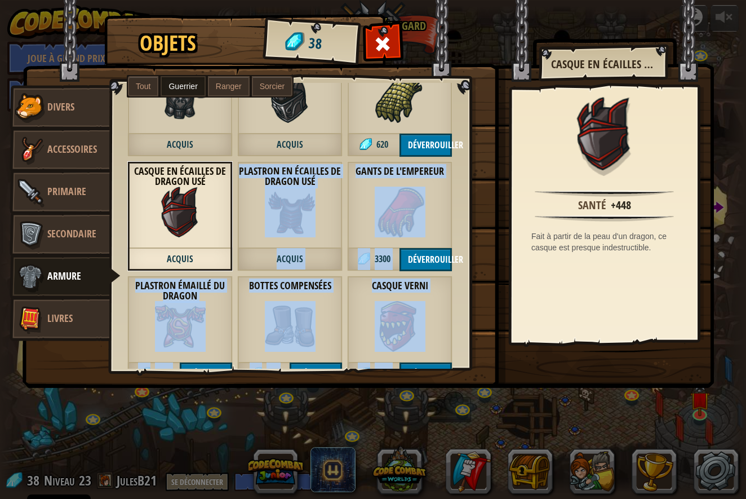
drag, startPoint x: 197, startPoint y: 250, endPoint x: 192, endPoint y: 257, distance: 8.5
click at [192, 272] on div "Chapeau en fausse fourrure Acquis Coiffe de mailles en cuir 53 Déverrouiller Ha…" at bounding box center [299, 226] width 377 height 286
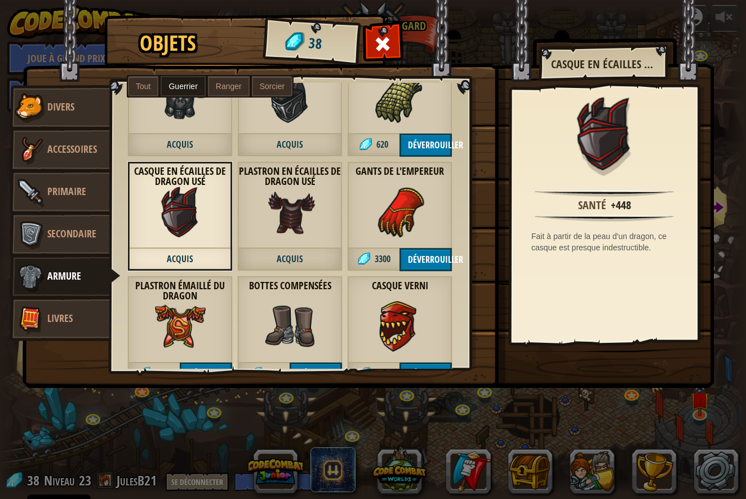
click at [191, 248] on div "Casque en écailles de Dragon usé Acquis" at bounding box center [179, 216] width 105 height 110
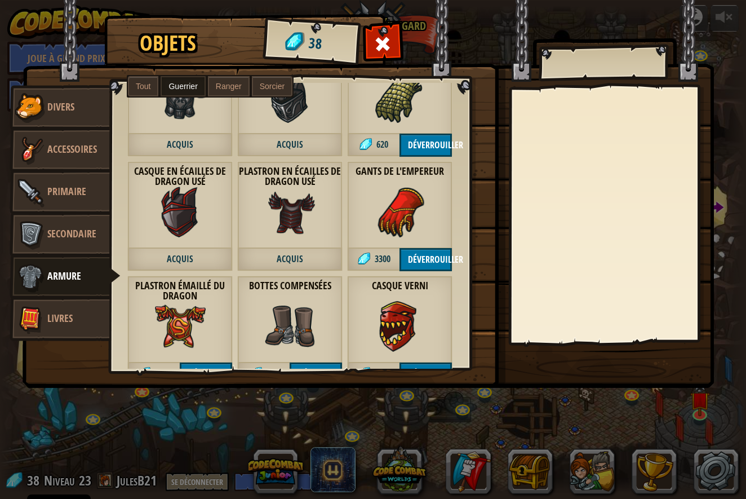
click at [276, 232] on img at bounding box center [290, 212] width 51 height 51
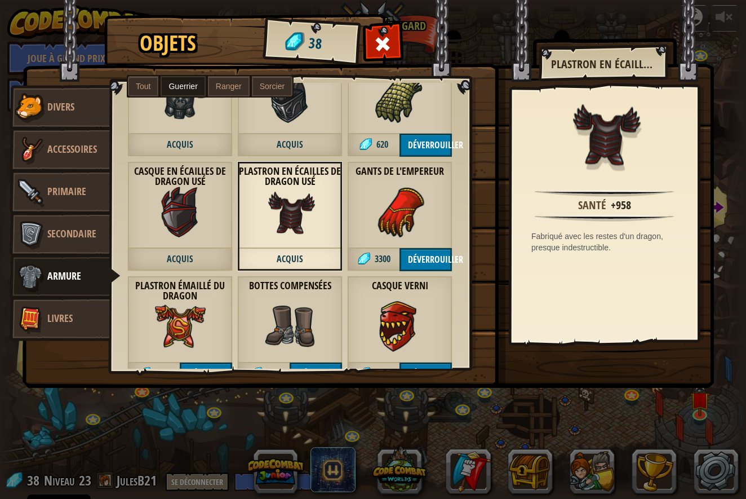
click at [212, 232] on div "Casque en écailles de Dragon usé Acquis" at bounding box center [179, 216] width 105 height 110
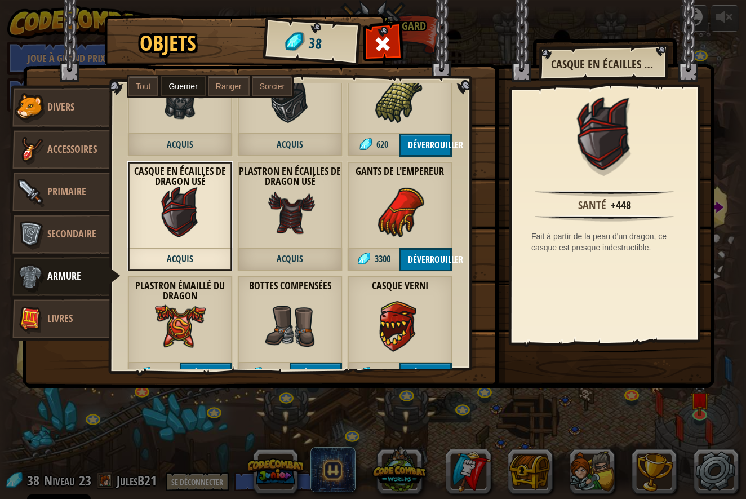
click at [320, 226] on div "Plastron en écailles de Dragon usé Acquis" at bounding box center [289, 216] width 105 height 110
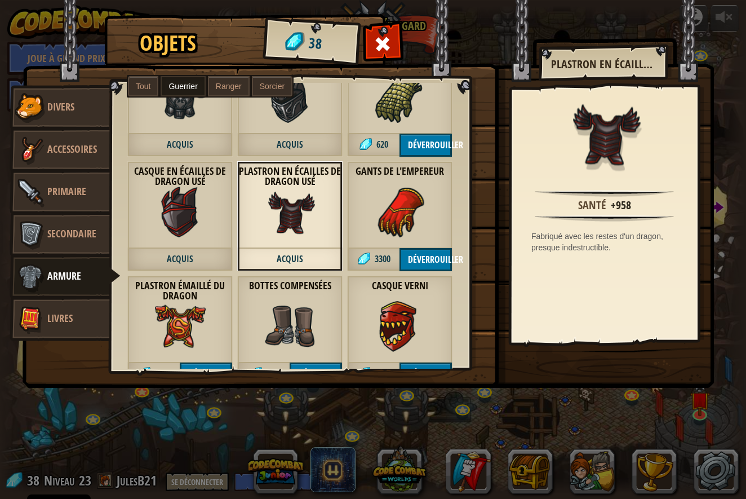
click at [183, 227] on img at bounding box center [180, 212] width 51 height 51
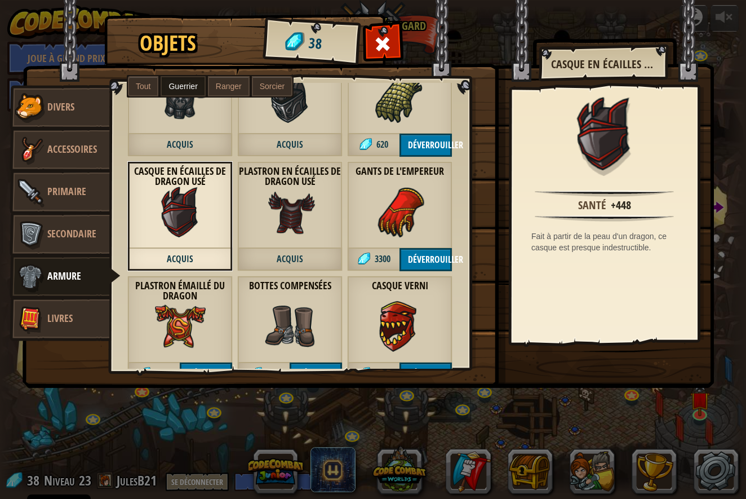
click at [270, 227] on img at bounding box center [290, 212] width 51 height 51
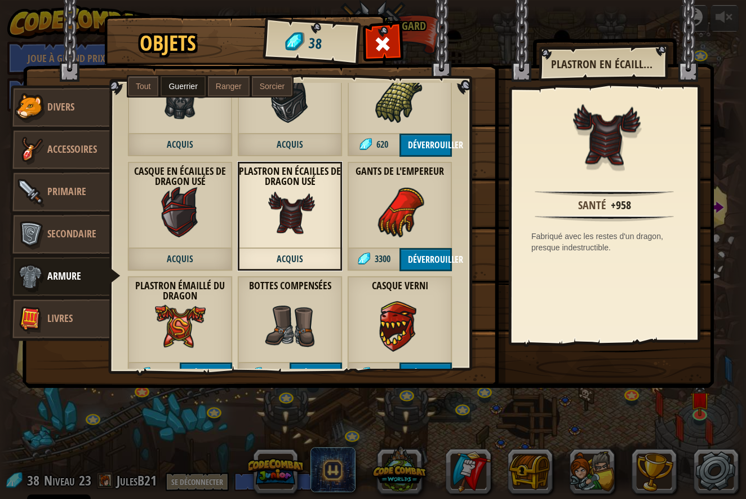
click at [185, 216] on img at bounding box center [180, 212] width 51 height 51
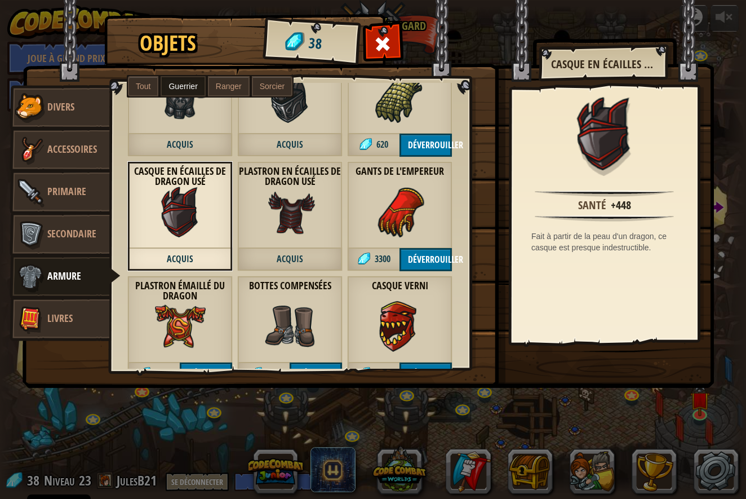
click at [303, 220] on img at bounding box center [290, 212] width 51 height 51
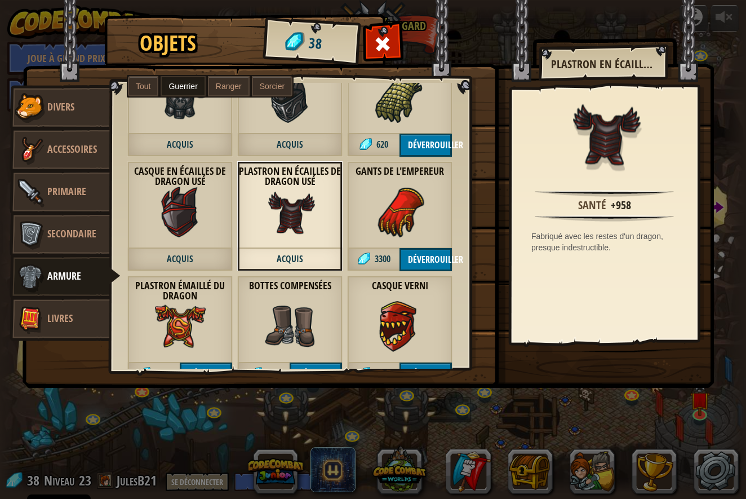
click at [213, 216] on div "Casque en écailles de Dragon usé Acquis" at bounding box center [179, 216] width 105 height 110
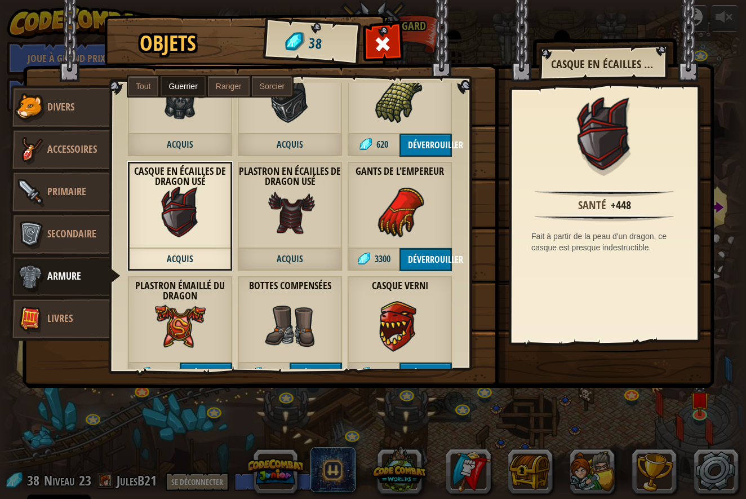
click at [284, 219] on img at bounding box center [290, 212] width 51 height 51
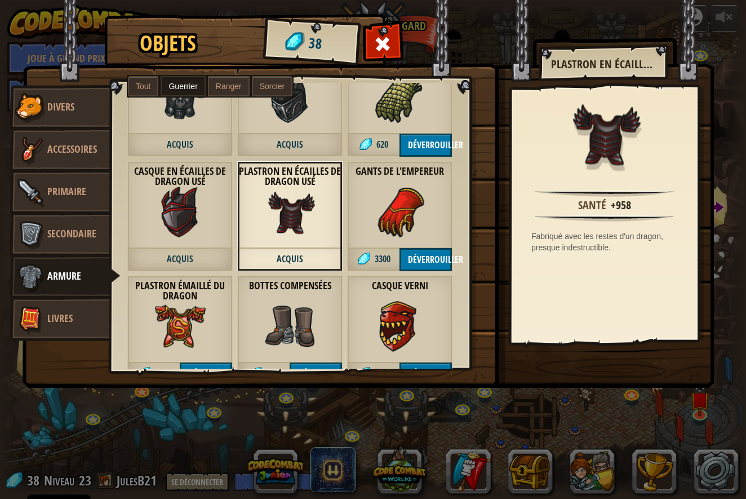
click at [193, 218] on img at bounding box center [180, 212] width 51 height 51
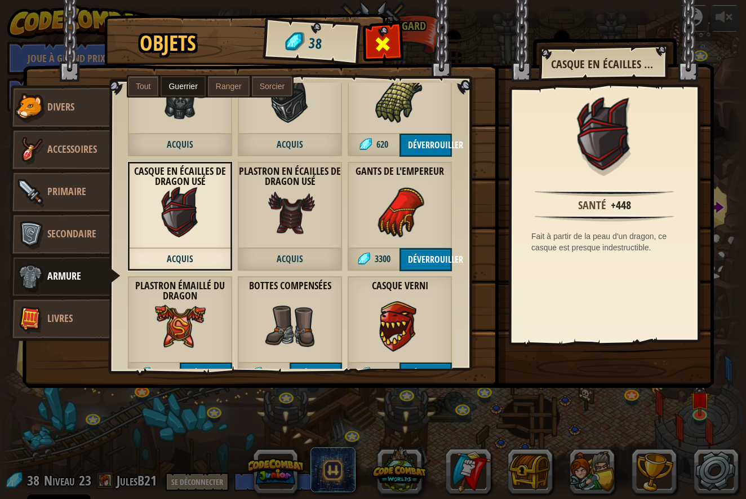
click at [381, 42] on span at bounding box center [383, 44] width 18 height 18
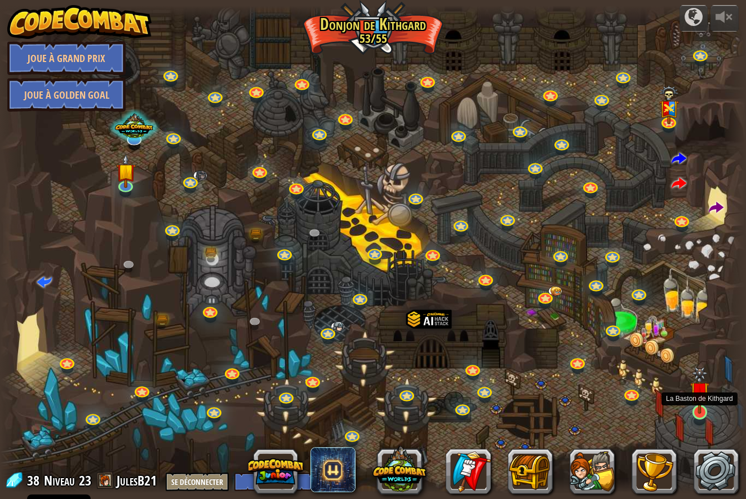
click at [695, 402] on img at bounding box center [701, 390] width 20 height 47
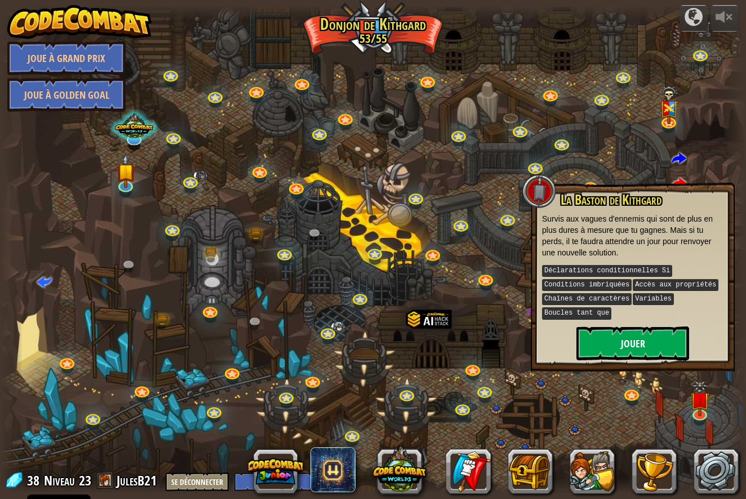
click at [622, 343] on button "Jouer" at bounding box center [633, 343] width 113 height 34
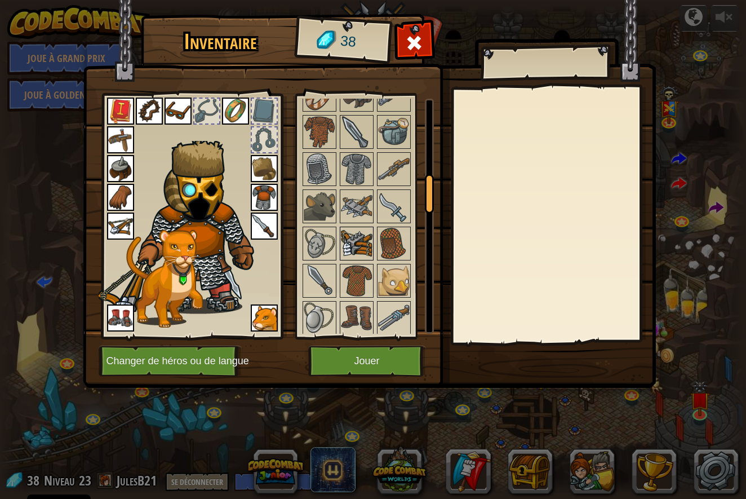
scroll to position [481, 0]
click at [357, 275] on img at bounding box center [357, 281] width 32 height 32
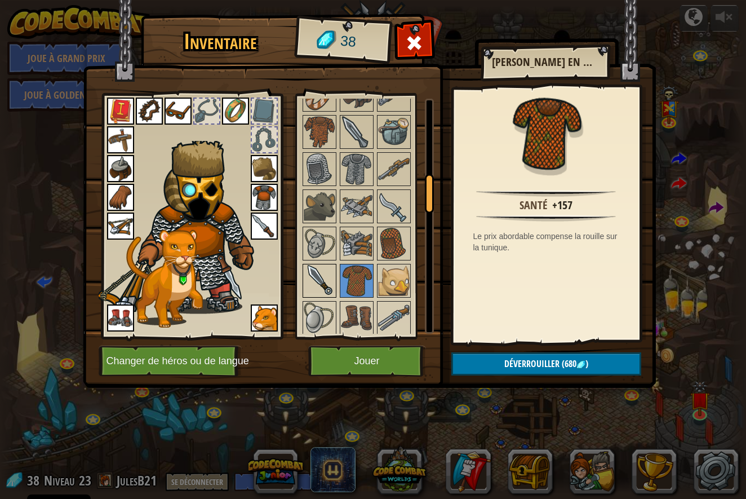
click at [319, 276] on img at bounding box center [320, 281] width 32 height 32
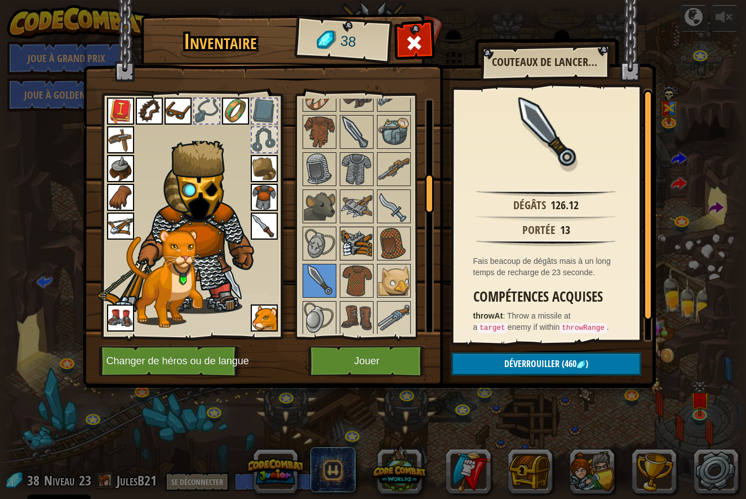
click at [342, 240] on img at bounding box center [357, 244] width 32 height 32
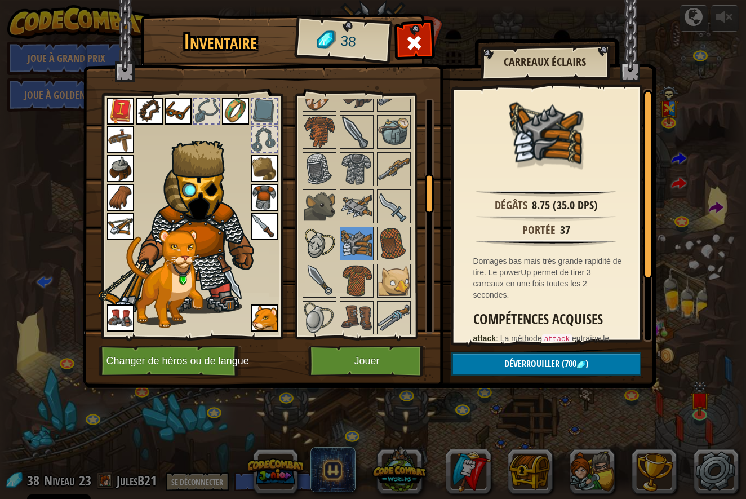
click at [313, 238] on img at bounding box center [320, 244] width 32 height 32
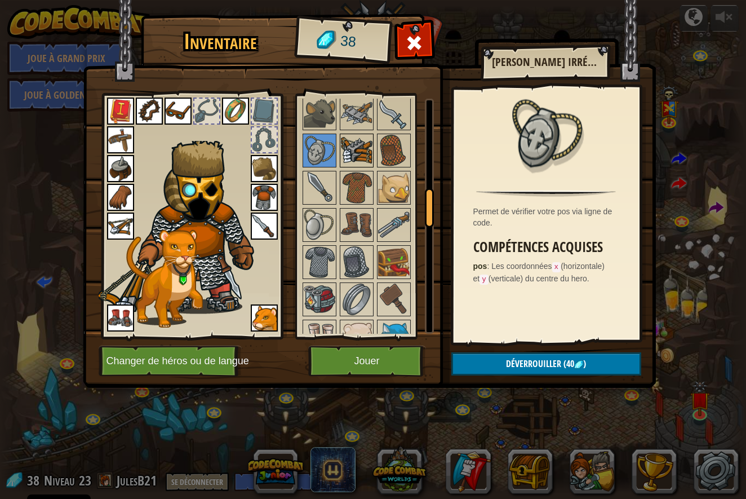
scroll to position [580, 0]
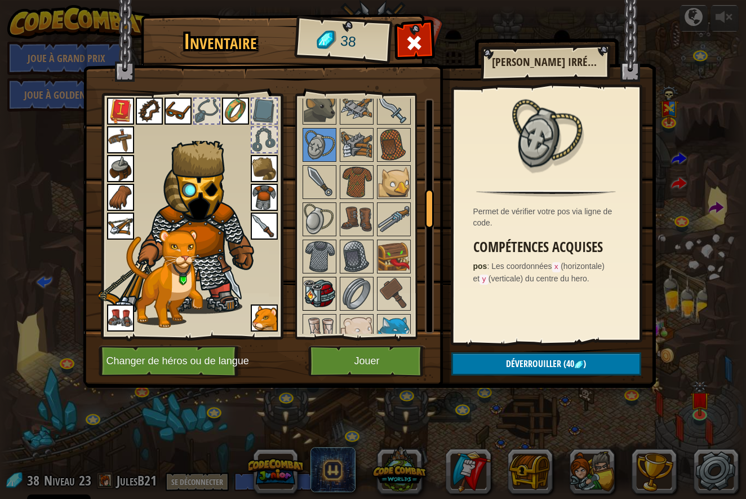
click at [324, 290] on img at bounding box center [320, 294] width 32 height 32
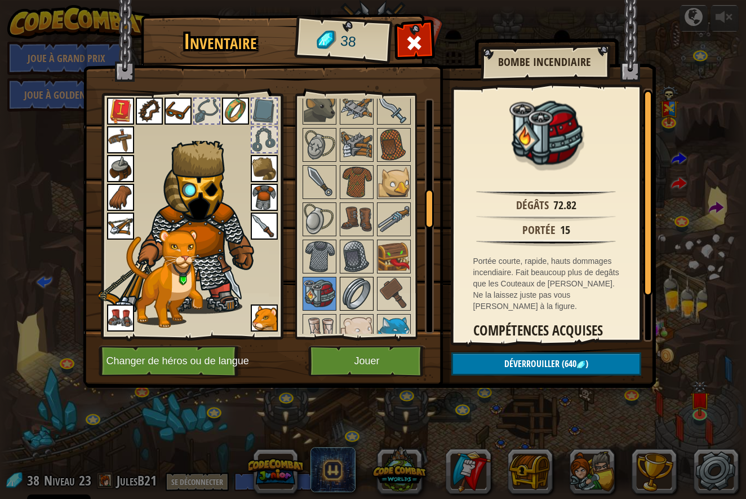
click at [358, 295] on img at bounding box center [357, 294] width 32 height 32
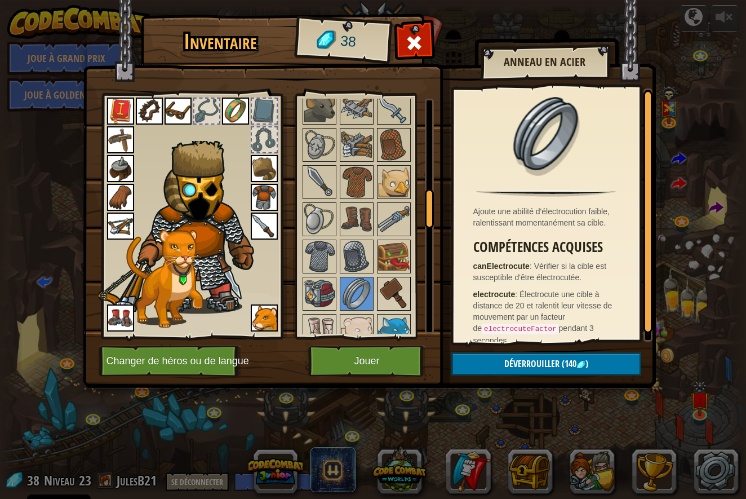
click at [387, 289] on img at bounding box center [394, 294] width 32 height 32
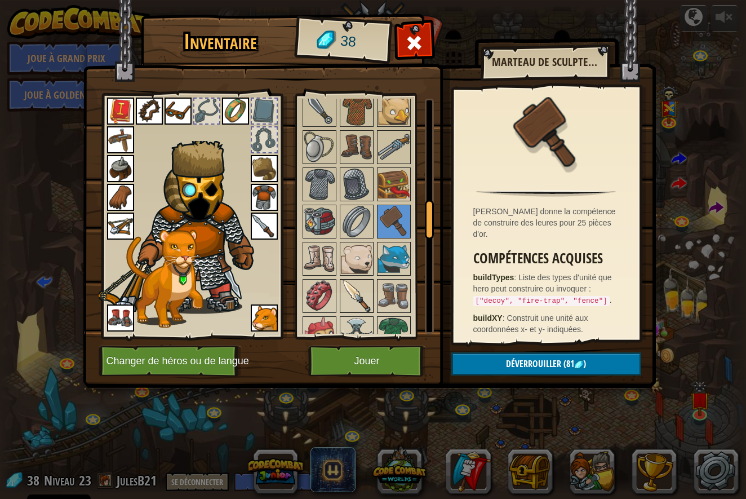
click at [351, 295] on img at bounding box center [357, 296] width 32 height 32
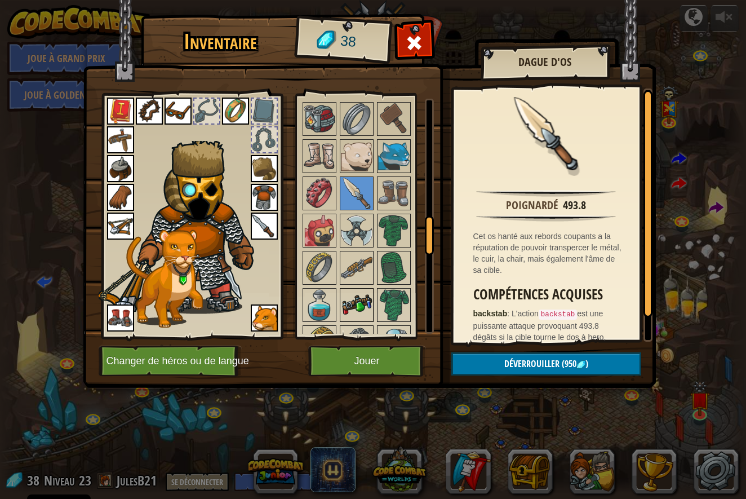
scroll to position [778, 0]
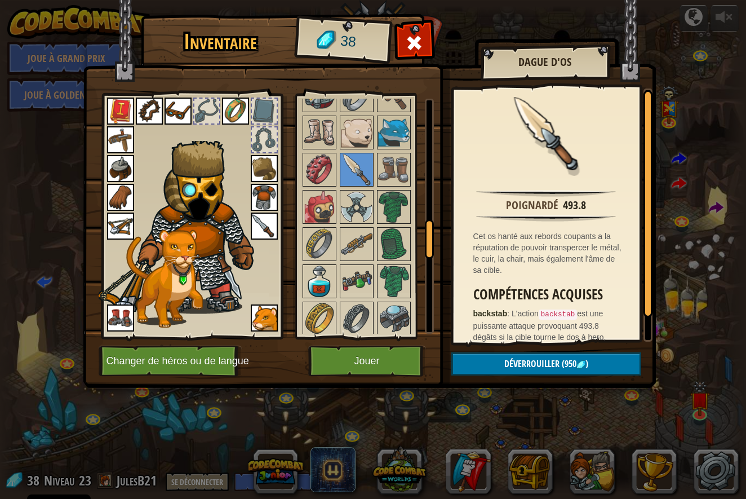
click at [320, 282] on img at bounding box center [320, 282] width 32 height 32
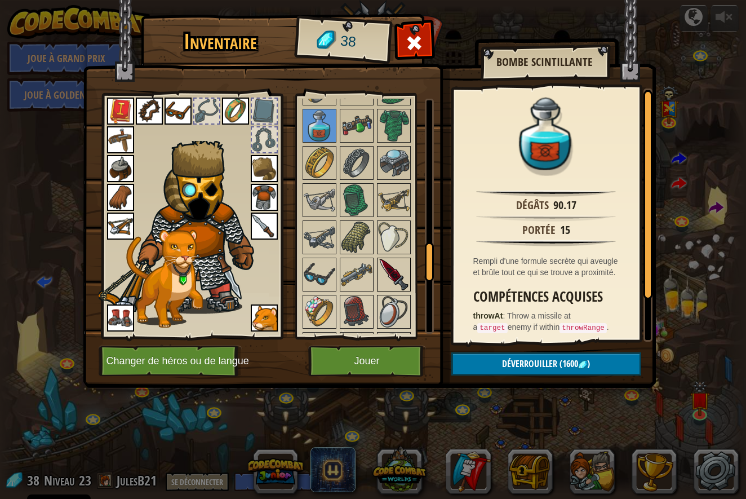
scroll to position [922, 0]
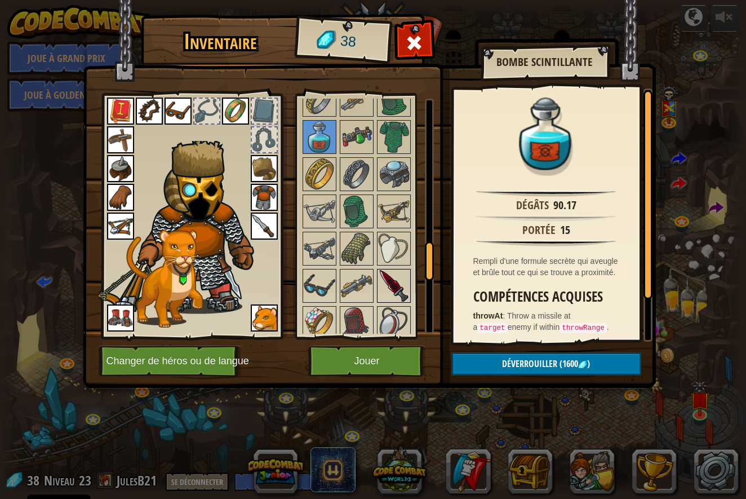
click at [395, 289] on img at bounding box center [394, 286] width 32 height 32
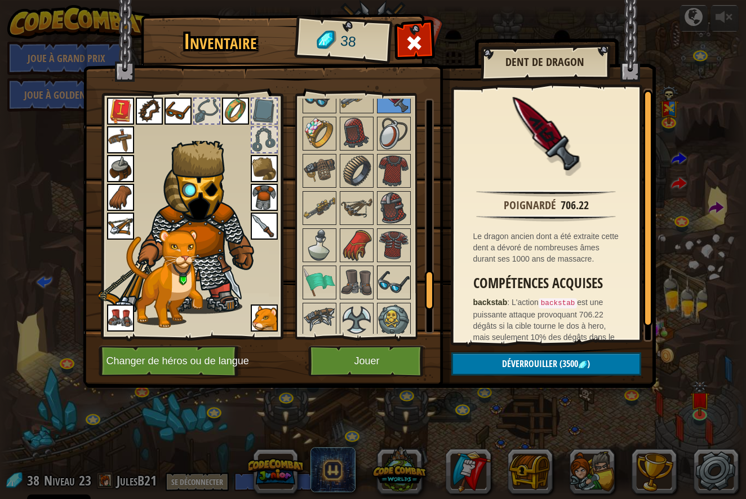
scroll to position [1111, 0]
click at [382, 293] on img at bounding box center [394, 284] width 32 height 32
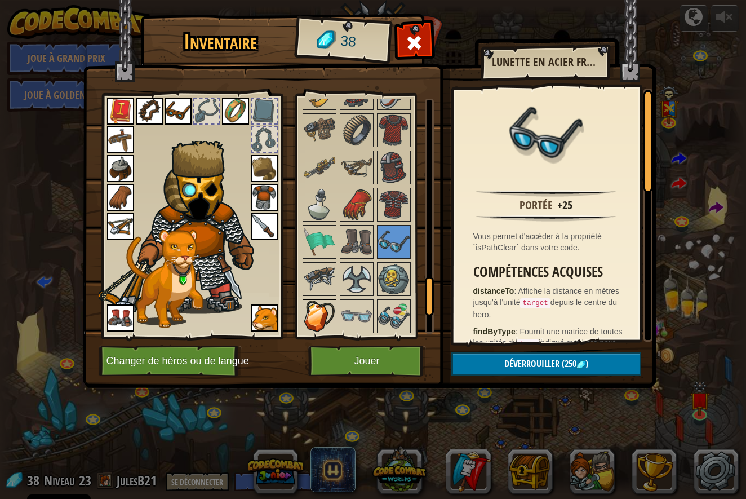
click at [310, 312] on img at bounding box center [320, 317] width 32 height 32
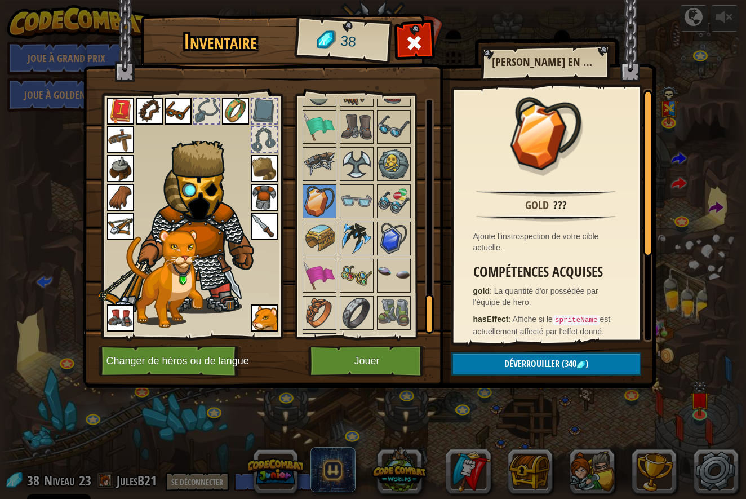
scroll to position [1271, 0]
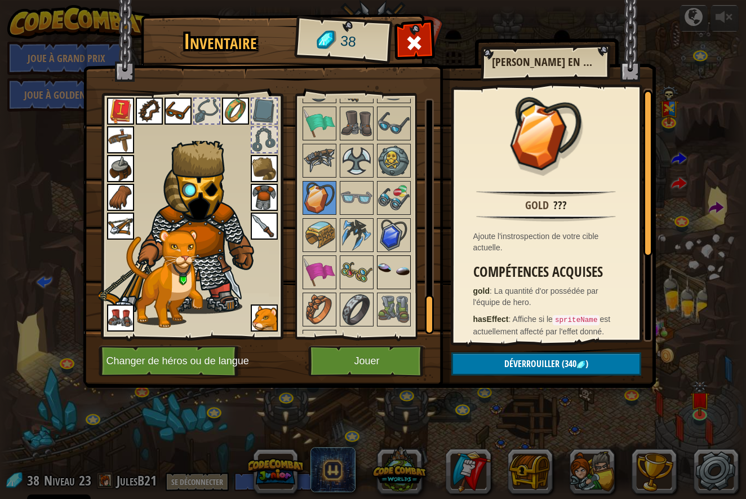
click at [381, 280] on img at bounding box center [394, 273] width 32 height 32
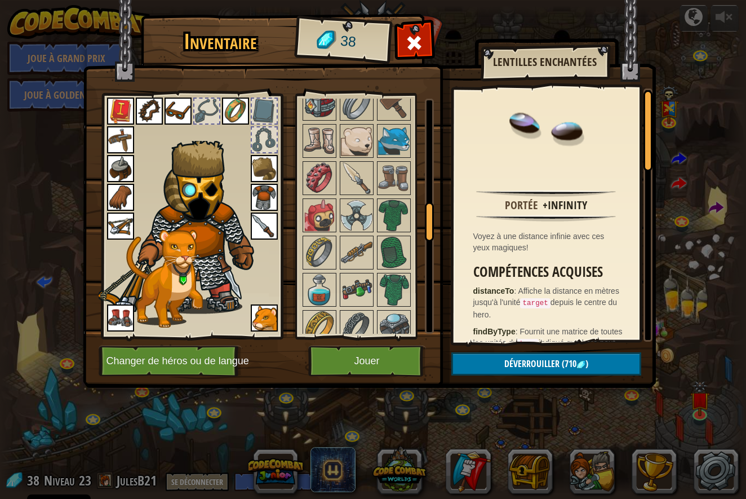
scroll to position [599, 0]
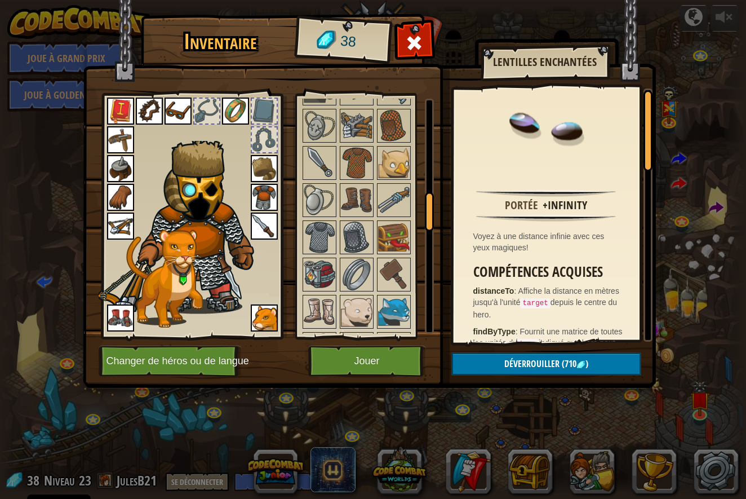
click at [145, 364] on button "Changer de héros ou de langue" at bounding box center [170, 361] width 143 height 31
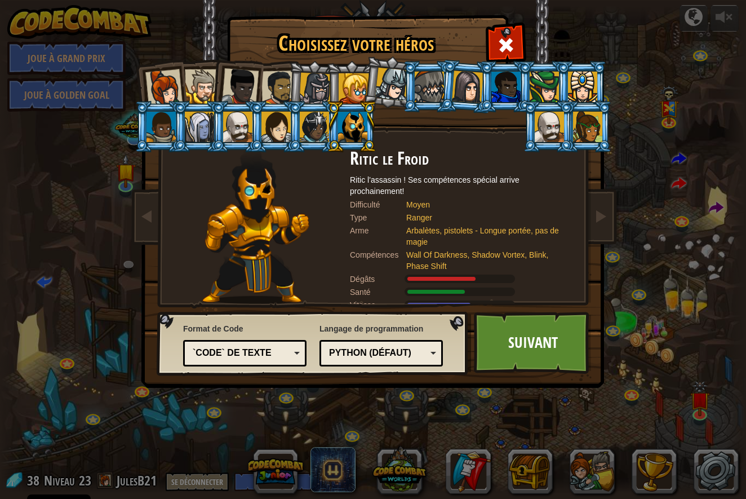
click at [391, 83] on div at bounding box center [391, 84] width 33 height 33
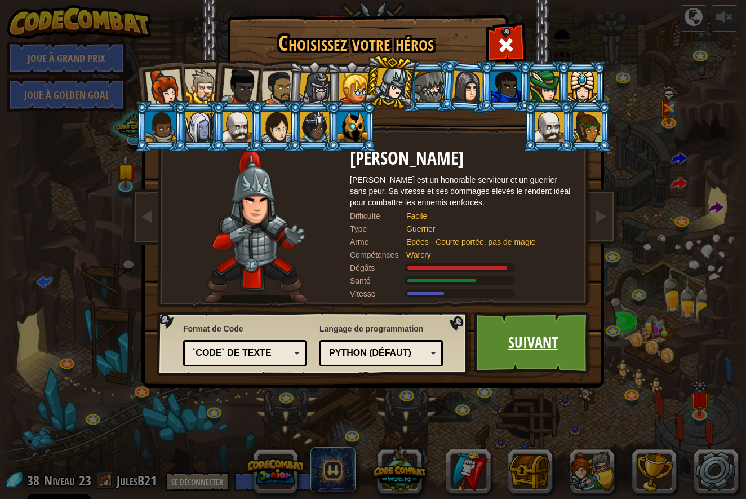
click at [532, 347] on link "Suivant" at bounding box center [533, 343] width 118 height 62
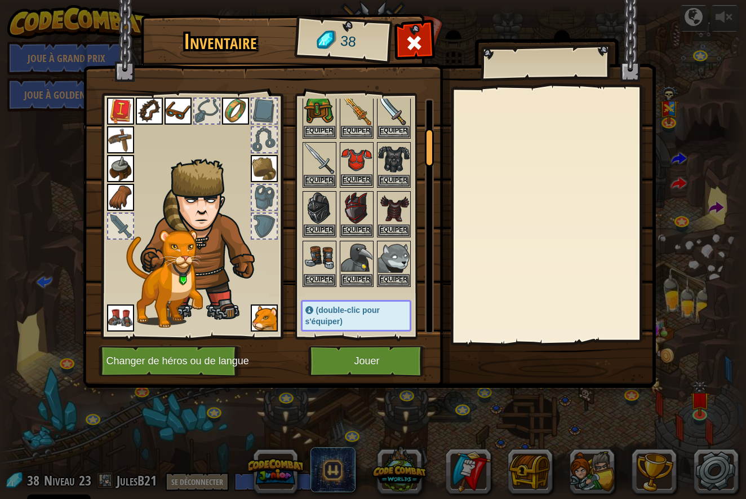
scroll to position [190, 0]
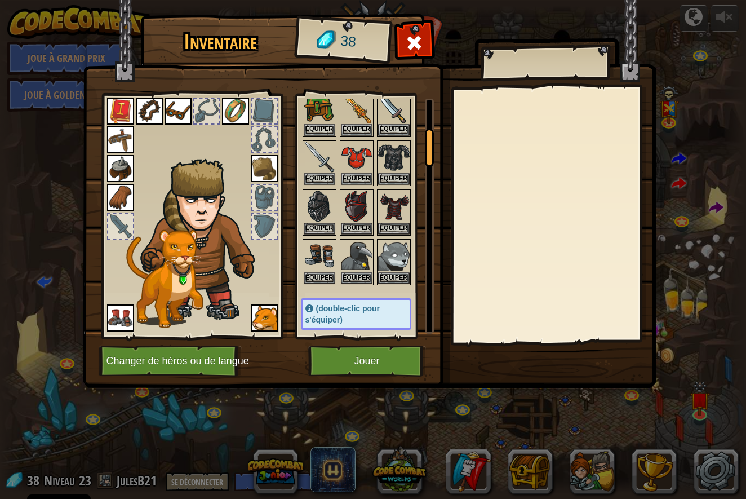
click at [265, 170] on img at bounding box center [264, 168] width 27 height 27
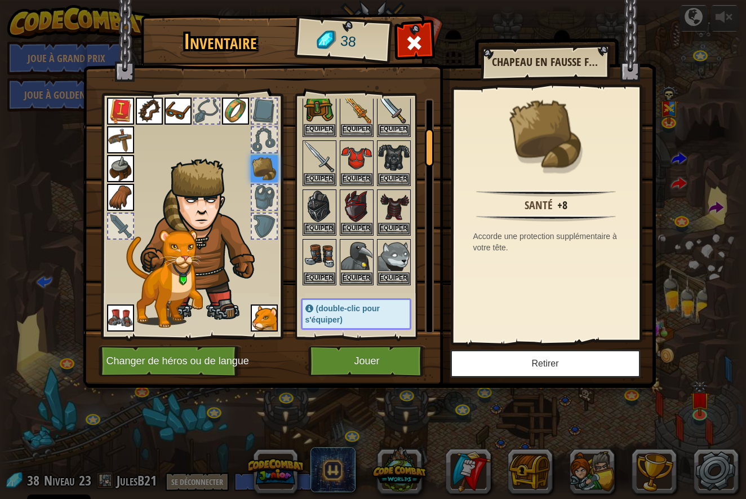
click at [568, 364] on button "Retirer" at bounding box center [545, 364] width 191 height 28
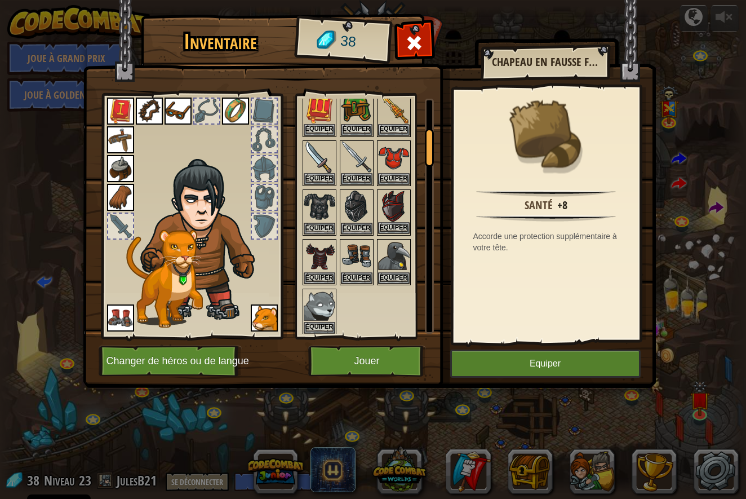
click at [396, 208] on img at bounding box center [394, 207] width 32 height 32
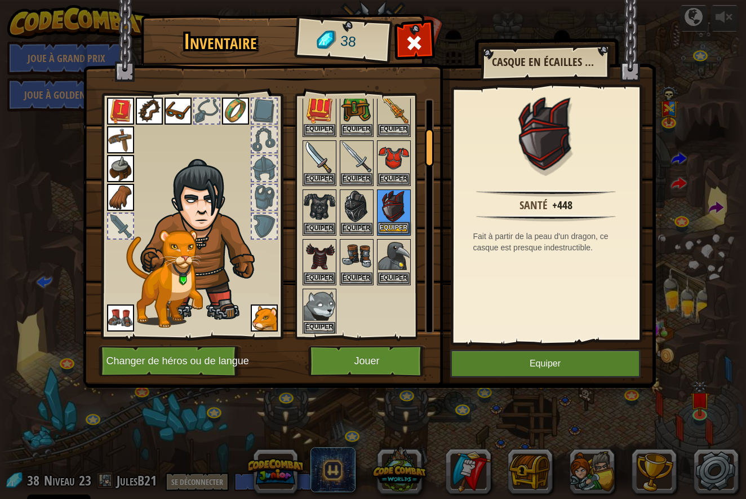
click at [394, 216] on img at bounding box center [394, 207] width 32 height 32
click at [393, 222] on button "Equiper" at bounding box center [394, 228] width 32 height 12
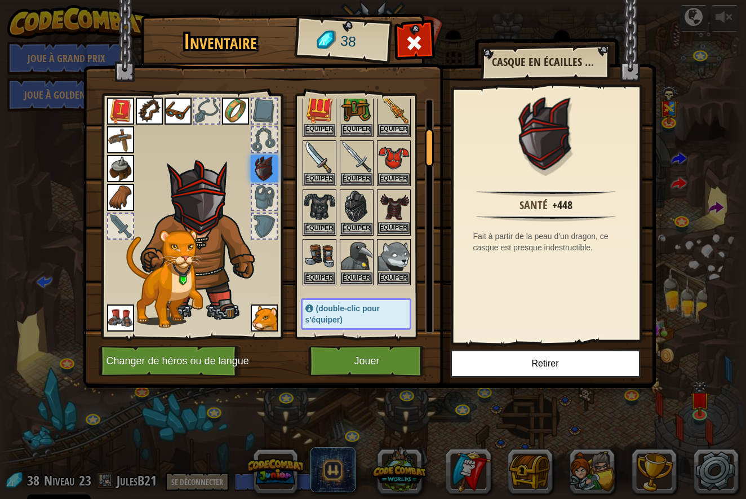
click at [390, 222] on button "Equiper" at bounding box center [394, 228] width 32 height 12
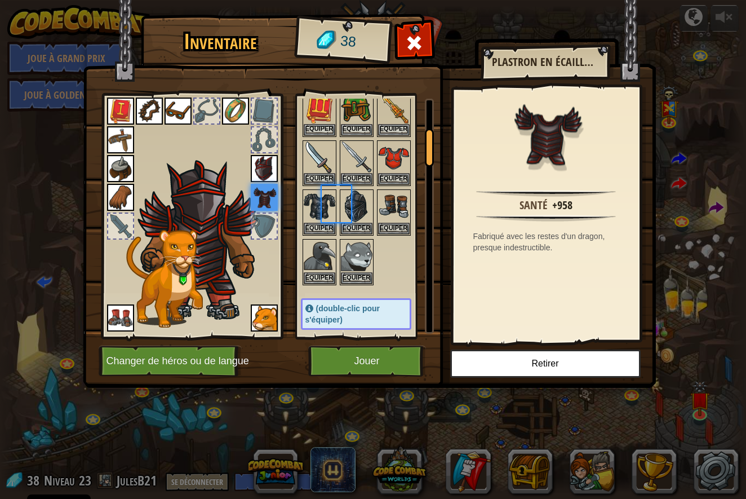
click at [390, 223] on button "Equiper" at bounding box center [394, 229] width 32 height 12
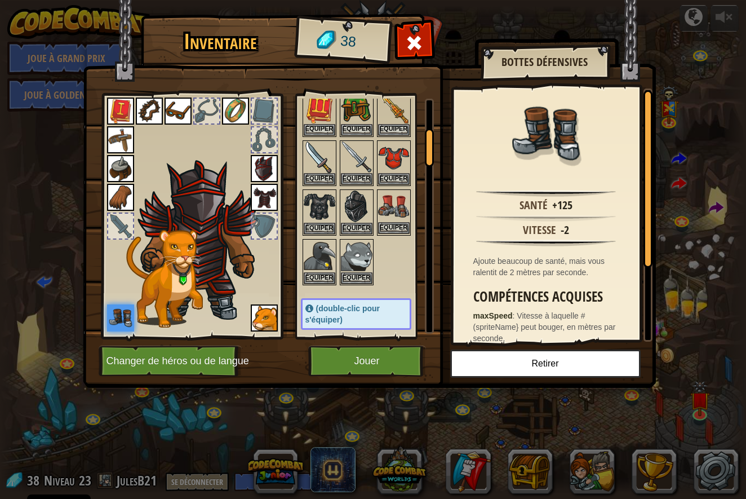
click at [391, 222] on button "Equiper" at bounding box center [394, 228] width 32 height 12
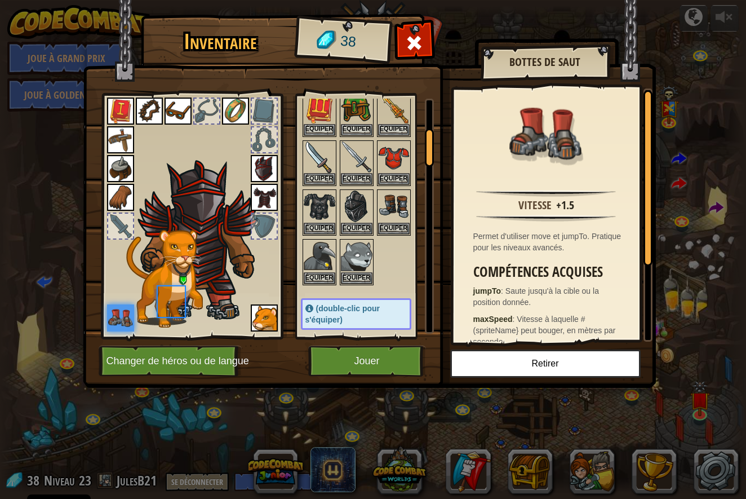
click at [391, 223] on button "Equiper" at bounding box center [394, 229] width 32 height 12
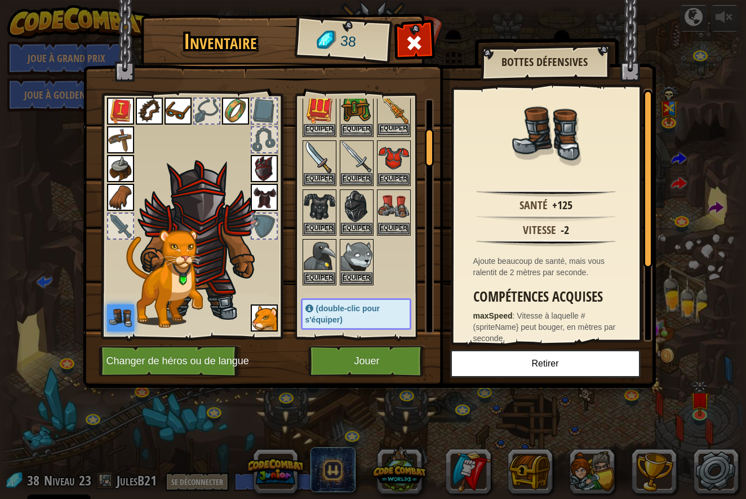
click at [389, 118] on img at bounding box center [394, 108] width 32 height 32
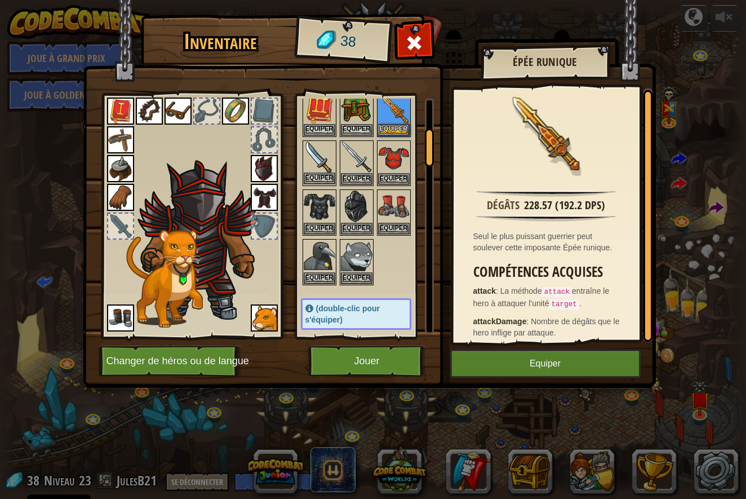
click at [389, 119] on img at bounding box center [394, 108] width 32 height 32
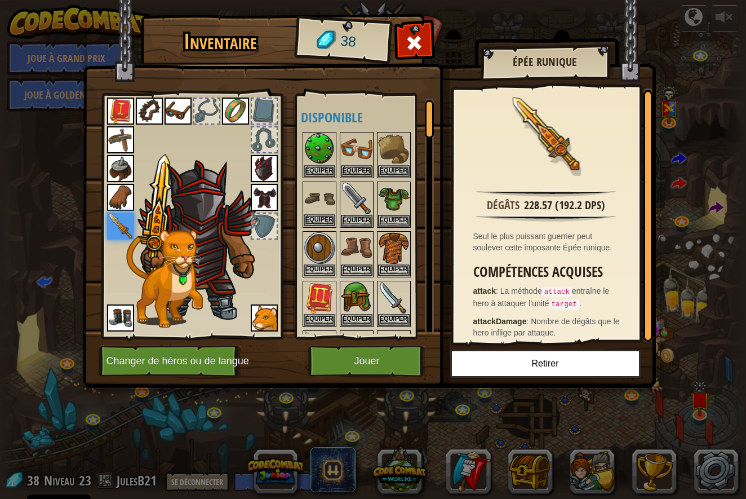
scroll to position [-3, 0]
click at [319, 168] on button "Equiper" at bounding box center [320, 171] width 32 height 12
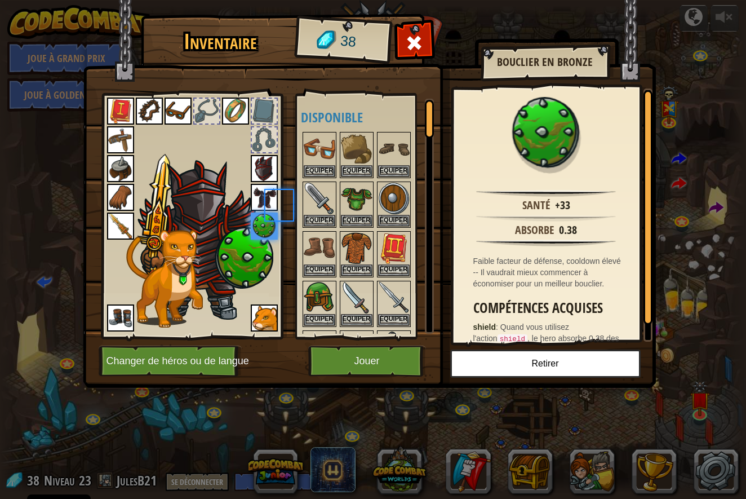
click at [319, 168] on button "Equiper" at bounding box center [320, 171] width 32 height 12
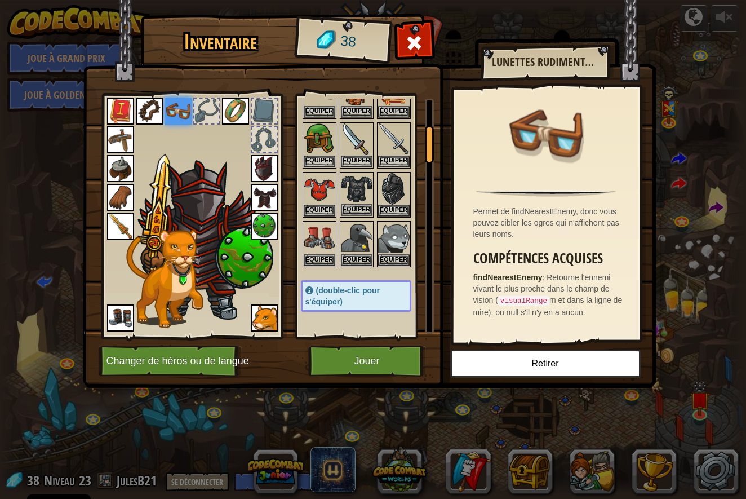
scroll to position [163, 0]
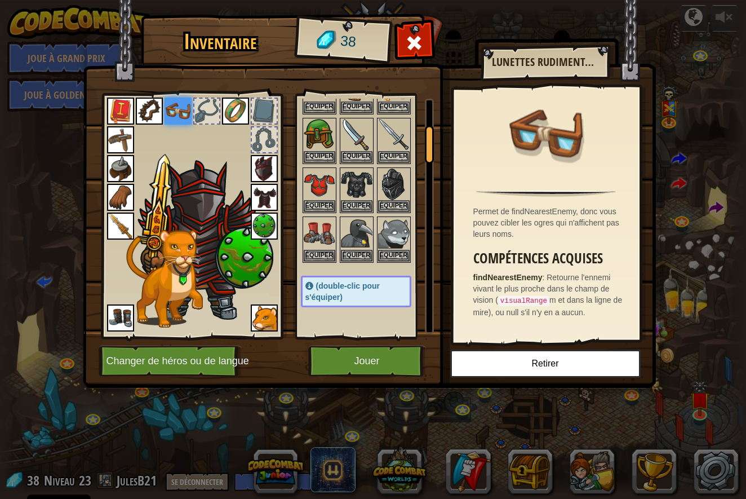
click at [365, 365] on button "Jouer" at bounding box center [367, 361] width 118 height 31
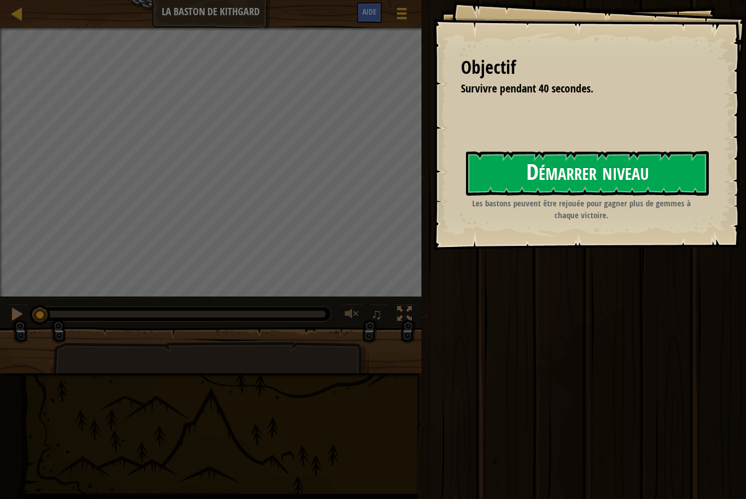
click at [603, 162] on button "Démarrer niveau" at bounding box center [587, 173] width 243 height 45
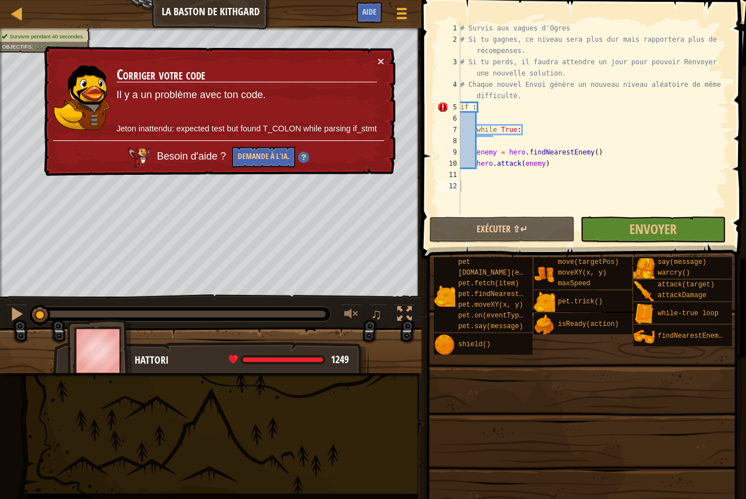
click at [386, 58] on div "× Corriger votre code Il y a un problème avec ton code. Jeton inattendu: expect…" at bounding box center [219, 111] width 354 height 131
click at [383, 59] on button "×" at bounding box center [381, 61] width 7 height 12
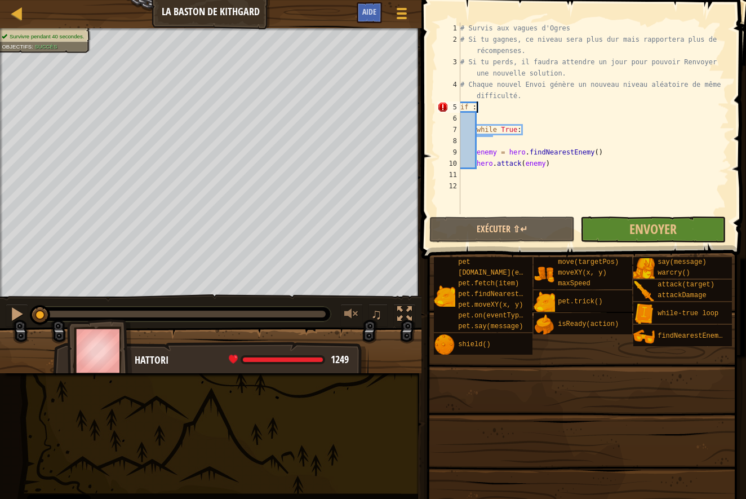
click at [491, 105] on div "# Survis aux vagues d'Ogres # Si tu gagnes, ce niveau sera plus dur mais rappor…" at bounding box center [593, 130] width 271 height 214
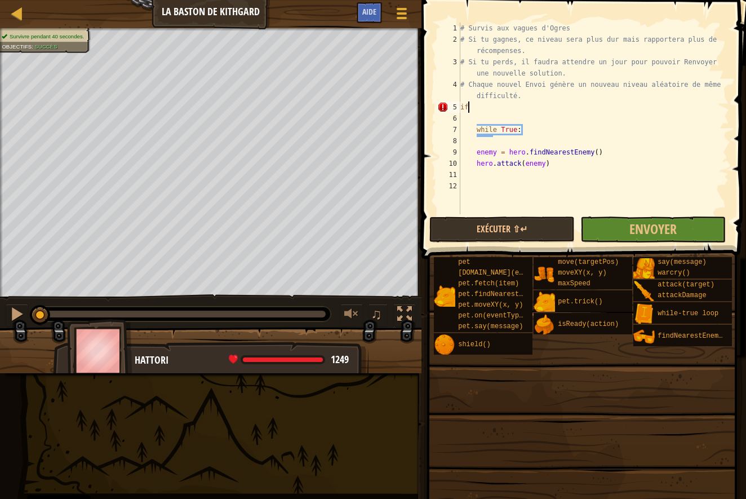
type textarea "i"
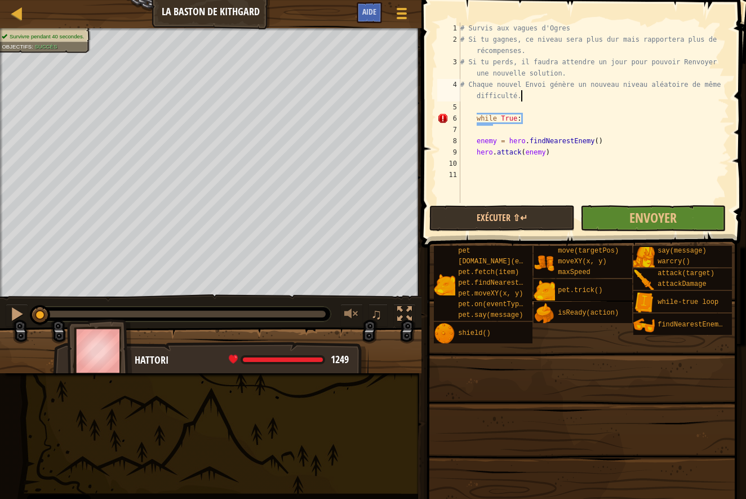
scroll to position [1, 0]
click at [614, 144] on div "# Survis aux vagues d'Ogres # Si tu gagnes, ce niveau sera plus dur mais rappor…" at bounding box center [593, 124] width 271 height 203
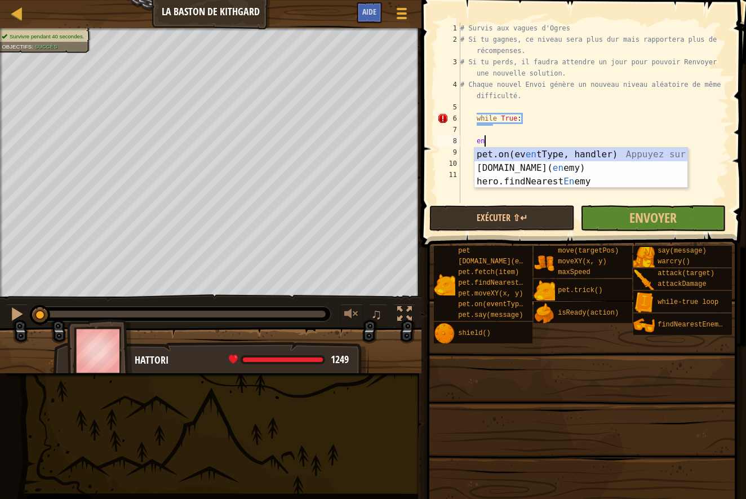
type textarea "e"
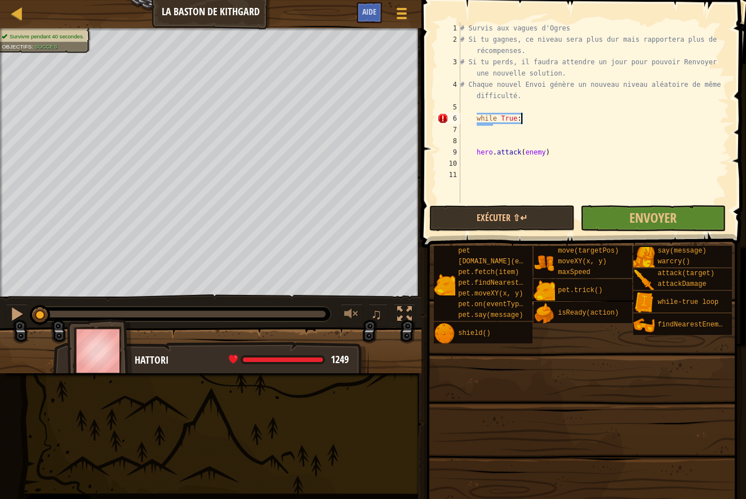
click at [524, 121] on div "# Survis aux vagues d'Ogres # Si tu gagnes, ce niveau sera plus dur mais rappor…" at bounding box center [593, 124] width 271 height 203
type textarea "w"
click at [547, 157] on div "# Survis aux vagues d'Ogres # Si tu gagnes, ce niveau sera plus dur mais rappor…" at bounding box center [593, 124] width 271 height 203
type textarea "hero.attack(enemy)"
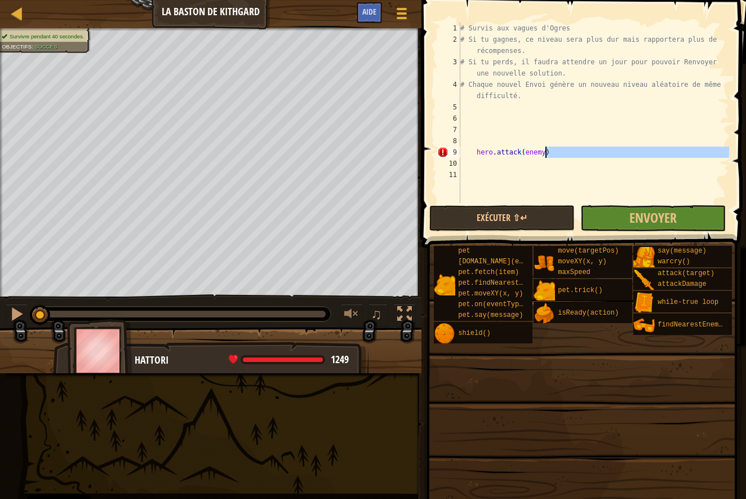
click at [556, 158] on div "# Survis aux vagues d'Ogres # Si tu gagnes, ce niveau sera plus dur mais rappor…" at bounding box center [593, 124] width 271 height 203
click at [557, 153] on div "# Survis aux vagues d'Ogres # Si tu gagnes, ce niveau sera plus dur mais rappor…" at bounding box center [593, 124] width 271 height 203
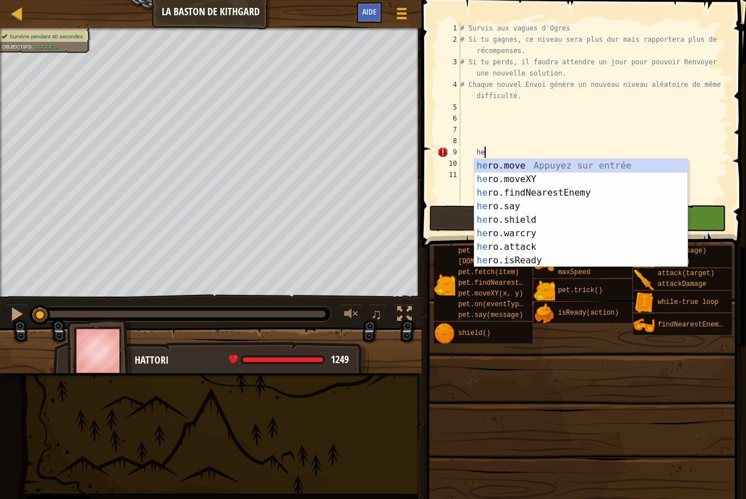
type textarea "h"
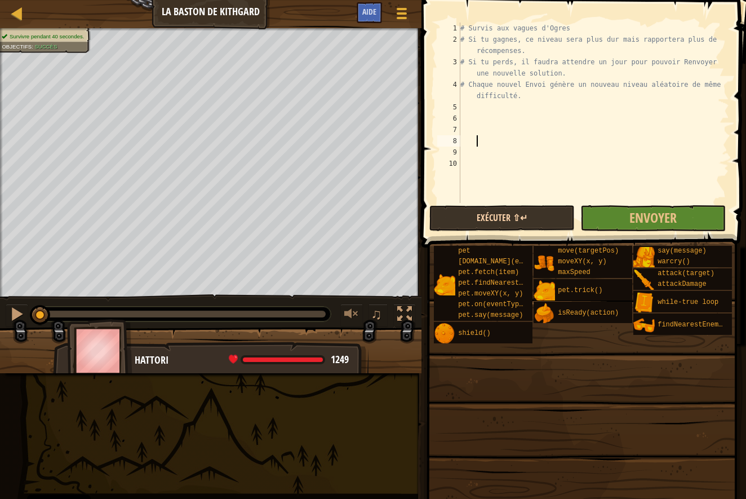
click at [534, 220] on button "Exécuter ⇧↵" at bounding box center [502, 218] width 145 height 26
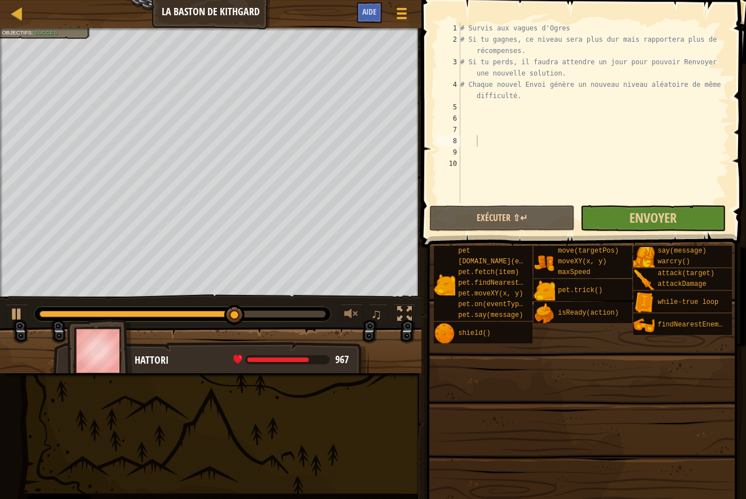
click at [661, 208] on button "Envoyer" at bounding box center [653, 218] width 145 height 26
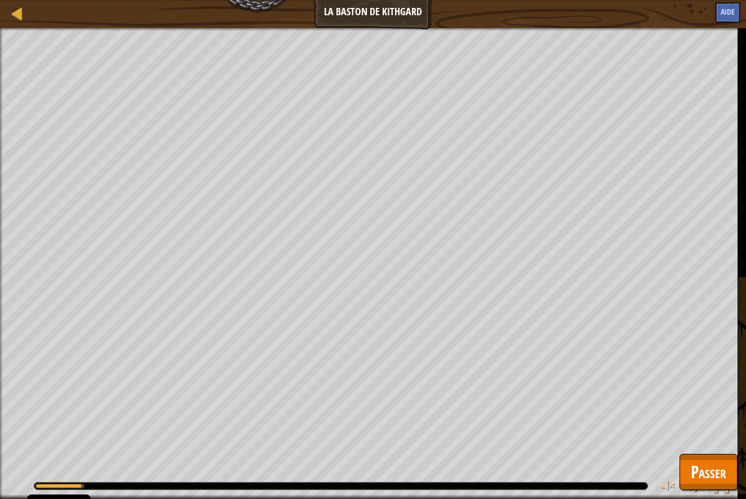
click at [705, 468] on span "Passer" at bounding box center [709, 471] width 36 height 23
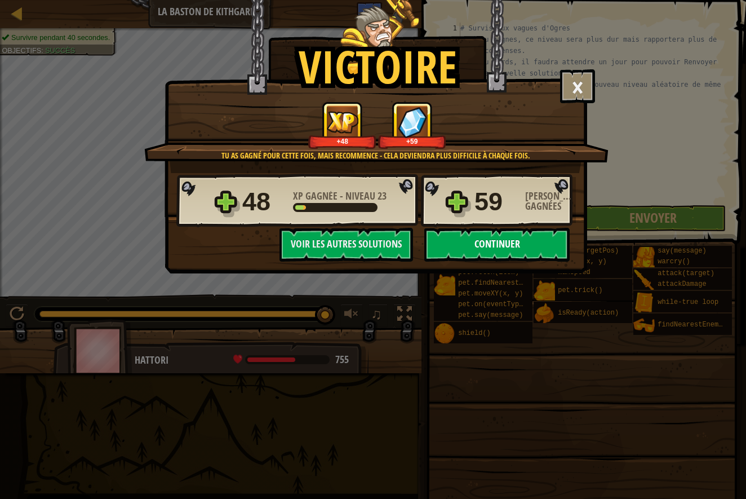
click at [511, 243] on button "Continuer" at bounding box center [497, 245] width 145 height 34
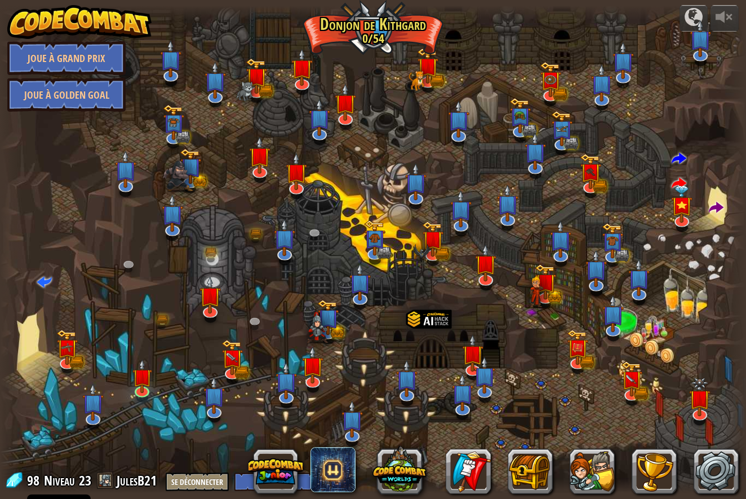
select select "fr"
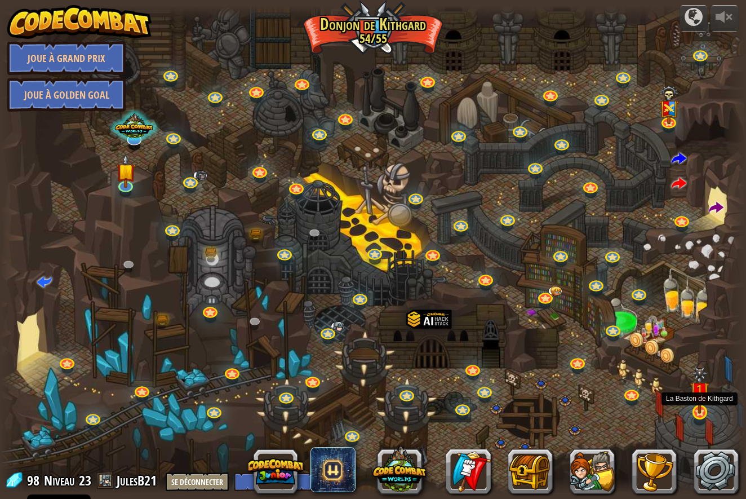
click at [697, 406] on img at bounding box center [701, 390] width 20 height 47
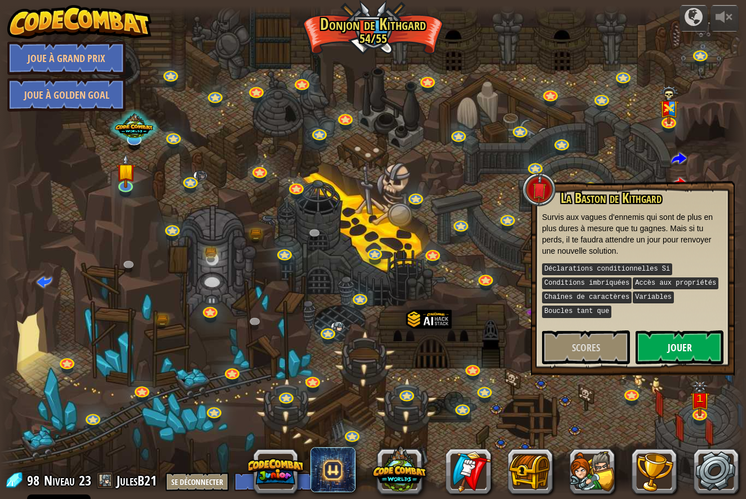
click at [681, 343] on button "Jouer" at bounding box center [680, 347] width 88 height 34
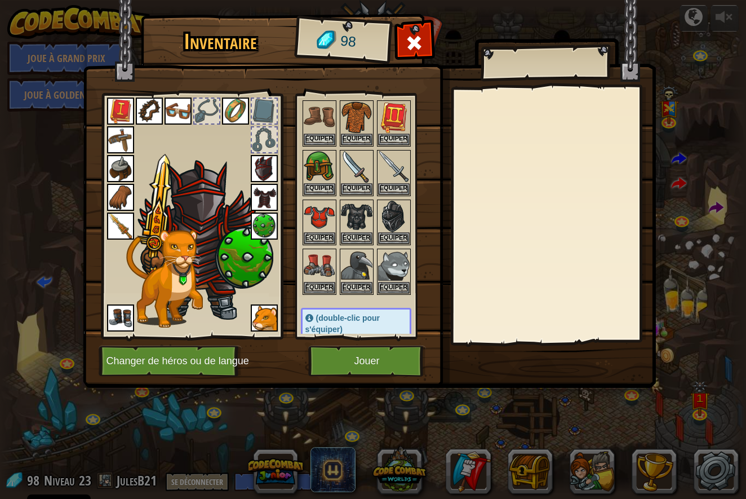
scroll to position [141, 0]
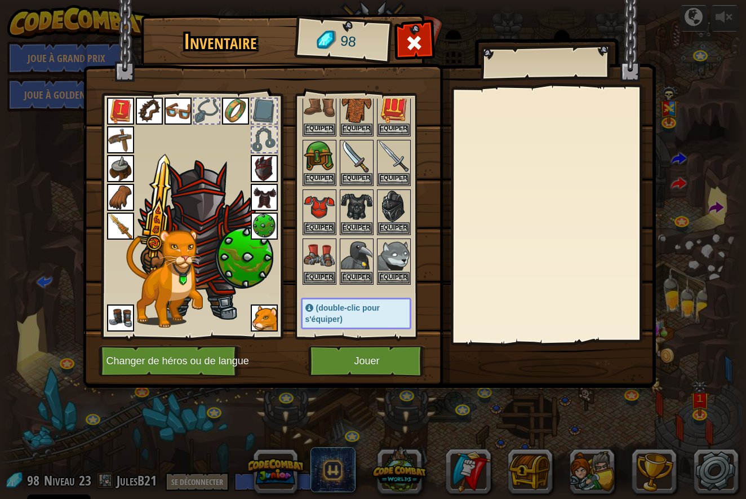
click at [375, 364] on button "Jouer" at bounding box center [367, 361] width 118 height 31
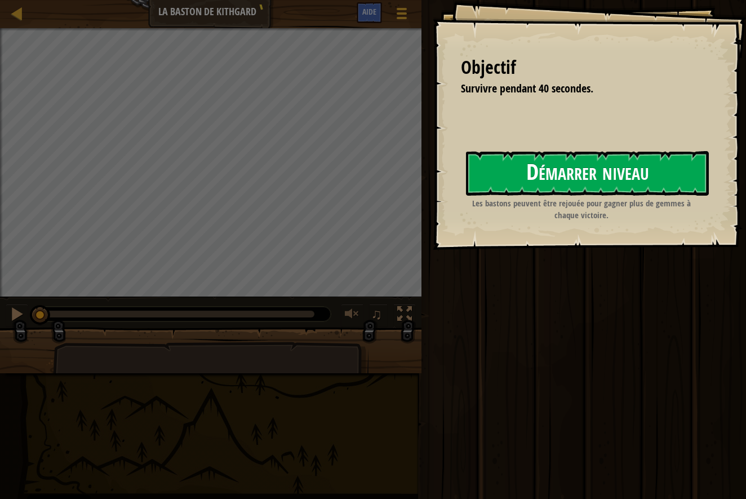
click at [594, 184] on button "Démarrer niveau" at bounding box center [587, 173] width 243 height 45
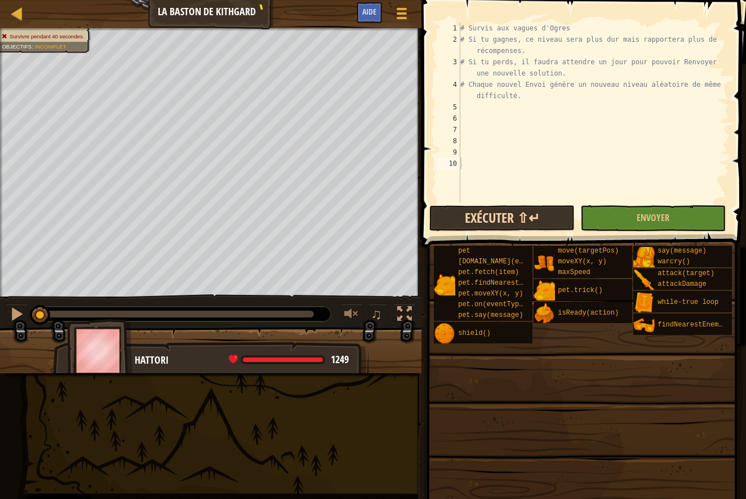
click at [483, 214] on button "Exécuter ⇧↵" at bounding box center [502, 218] width 145 height 26
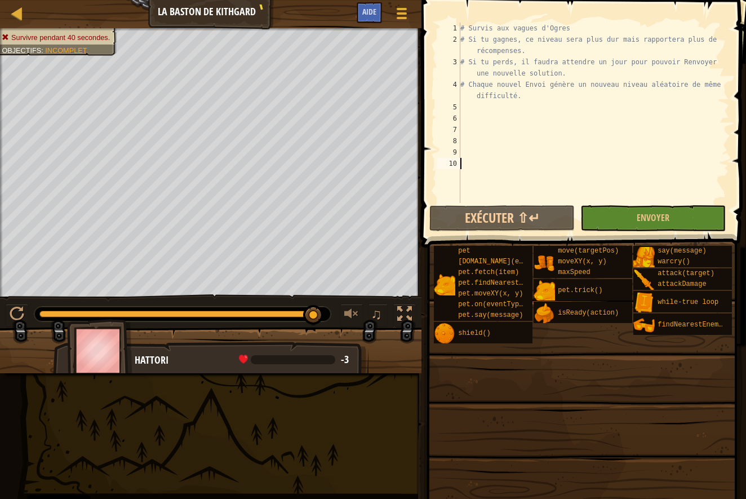
click at [465, 108] on div "# Survis aux vagues d'Ogres # Si tu gagnes, ce niveau sera plus dur mais rappor…" at bounding box center [593, 124] width 271 height 203
click at [566, 109] on div "# Survis aux vagues d'Ogres # Si tu gagnes, ce niveau sera plus dur mais rappor…" at bounding box center [593, 124] width 271 height 203
type textarea "w"
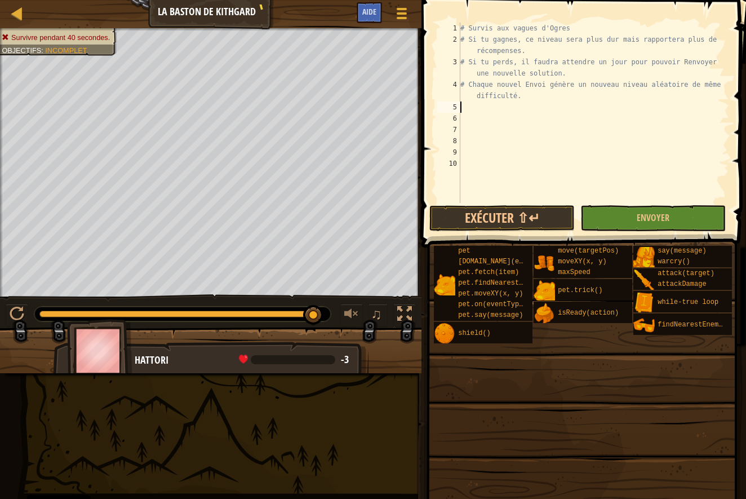
type textarea "w"
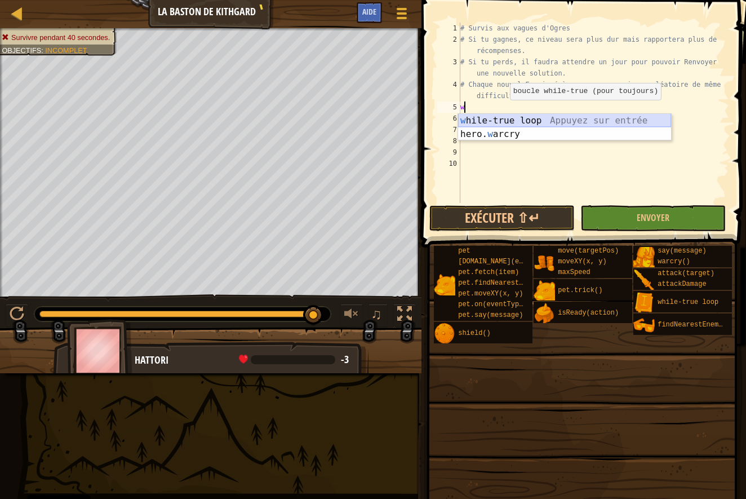
click at [507, 117] on div "w hile-true loop Appuyez sur entrée hero. w arcry Appuyez sur entrée" at bounding box center [564, 141] width 213 height 54
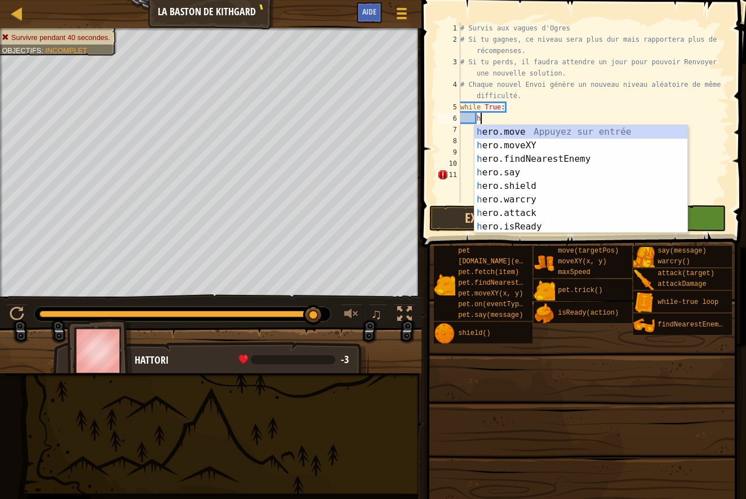
scroll to position [5, 1]
click at [531, 139] on div "h ero.move Appuyez sur entrée h ero.moveXY Appuyez sur entrée h ero.findNearest…" at bounding box center [581, 192] width 213 height 135
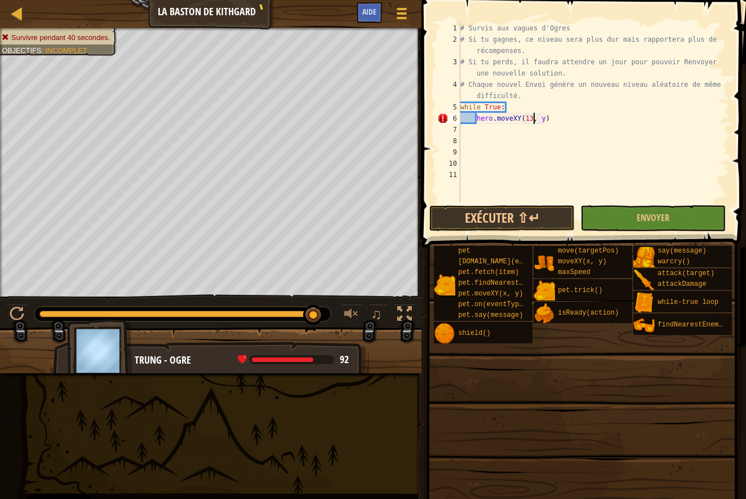
scroll to position [5, 6]
click at [540, 119] on div "# Survis aux vagues d'Ogres # Si tu gagnes, ce niveau sera plus dur mais rappor…" at bounding box center [593, 124] width 271 height 203
click at [553, 118] on div "# Survis aux vagues d'Ogres # Si tu gagnes, ce niveau sera plus dur mais rappor…" at bounding box center [593, 124] width 271 height 203
type textarea "hero.moveXY(13, 39)"
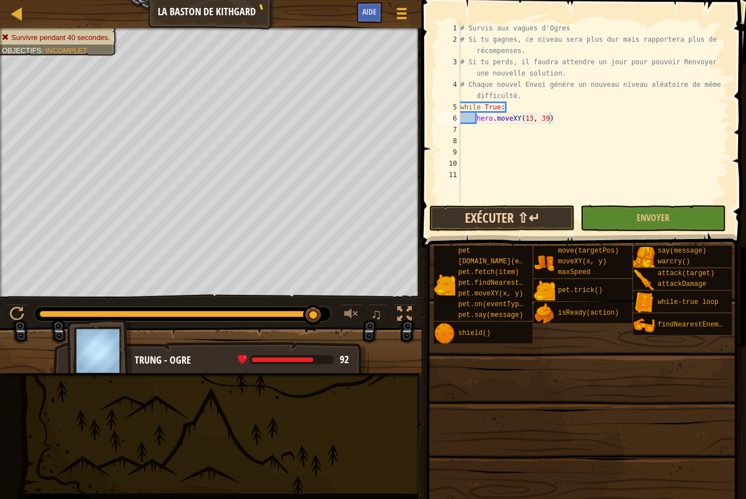
click at [501, 218] on button "Exécuter ⇧↵" at bounding box center [502, 218] width 145 height 26
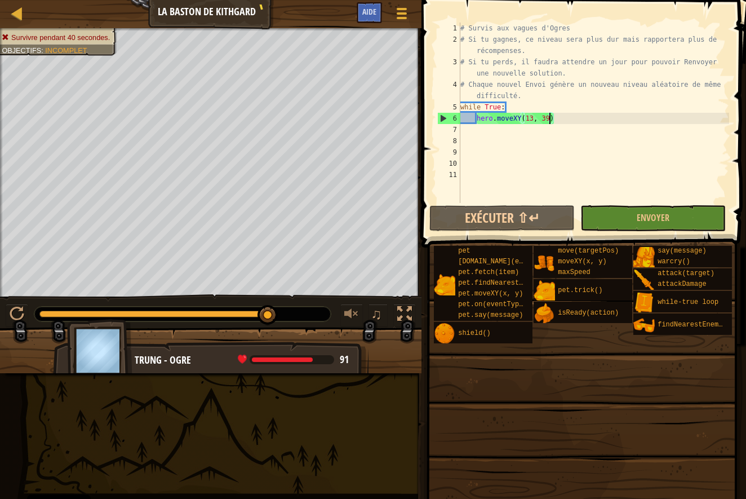
click at [461, 131] on div "# Survis aux vagues d'Ogres # Si tu gagnes, ce niveau sera plus dur mais rappor…" at bounding box center [593, 124] width 271 height 203
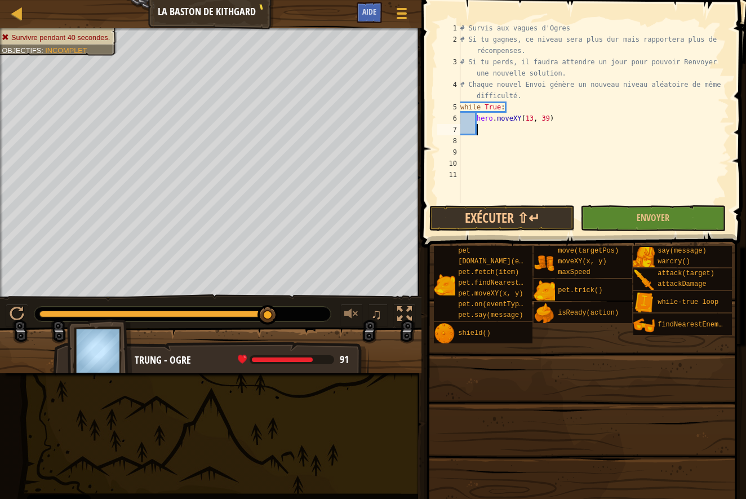
scroll to position [5, 1]
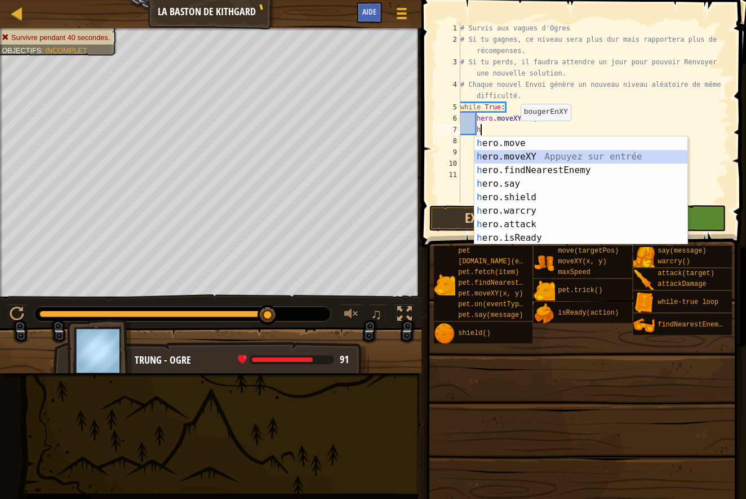
click at [528, 154] on div "h ero.move Appuyez sur entrée h ero.moveXY Appuyez sur entrée h ero.findNearest…" at bounding box center [581, 203] width 213 height 135
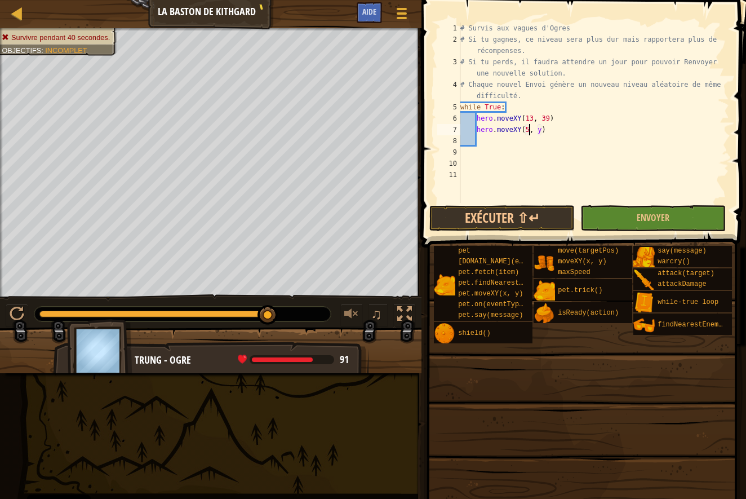
scroll to position [5, 6]
click at [547, 130] on div "# Survis aux vagues d'Ogres # Si tu gagnes, ce niveau sera plus dur mais rappor…" at bounding box center [593, 124] width 271 height 203
type textarea "hero.moveXY(55, 48)"
click at [508, 213] on button "Exécuter ⇧↵" at bounding box center [502, 218] width 145 height 26
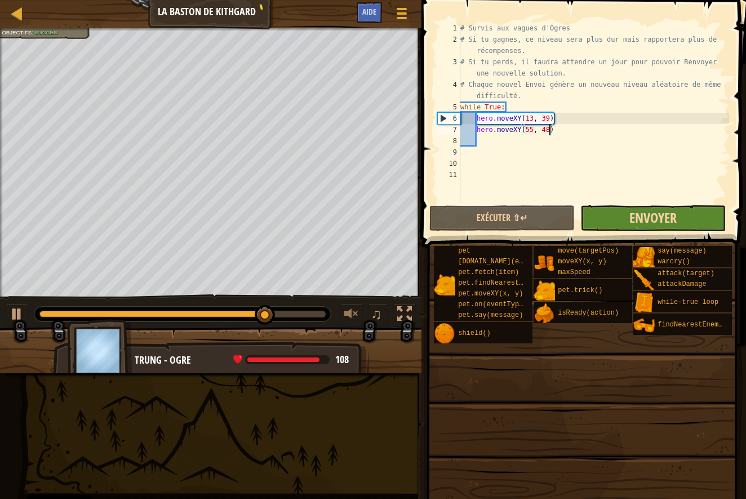
click at [661, 218] on span "Envoyer" at bounding box center [653, 218] width 47 height 18
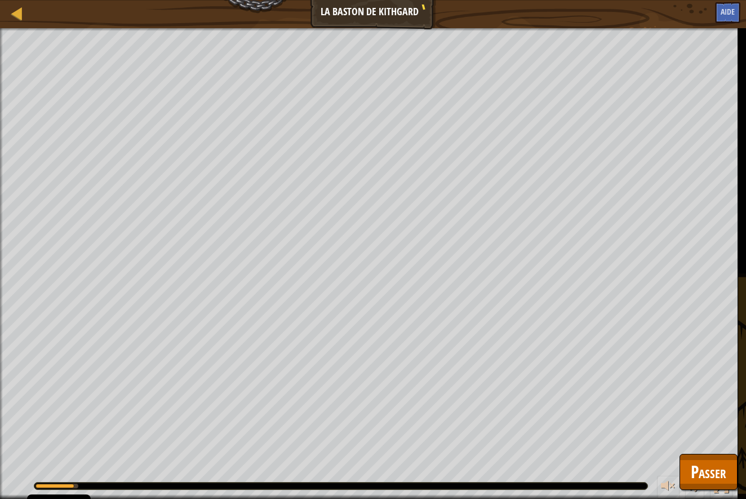
click at [715, 464] on span "Passer" at bounding box center [709, 471] width 36 height 23
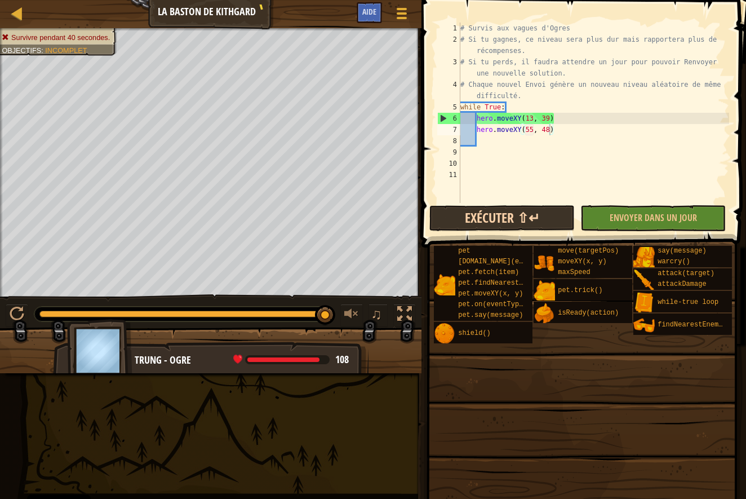
click at [493, 212] on button "Exécuter ⇧↵" at bounding box center [502, 218] width 145 height 26
click at [476, 144] on div "# Survis aux vagues d'Ogres # Si tu gagnes, ce niveau sera plus dur mais rappor…" at bounding box center [593, 124] width 271 height 203
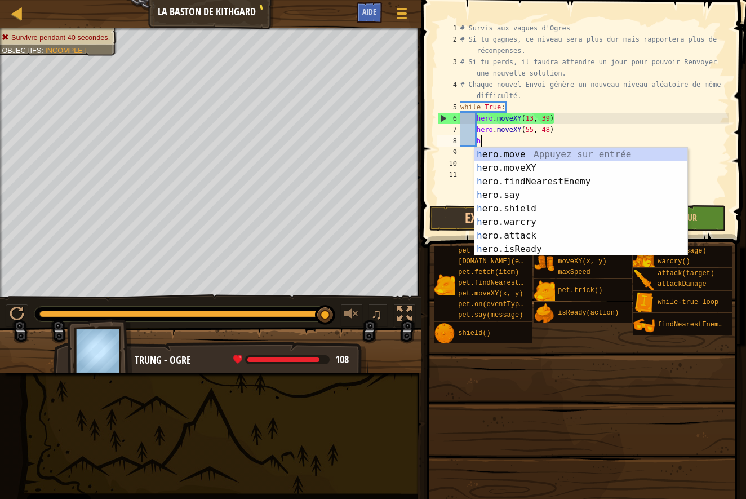
scroll to position [5, 1]
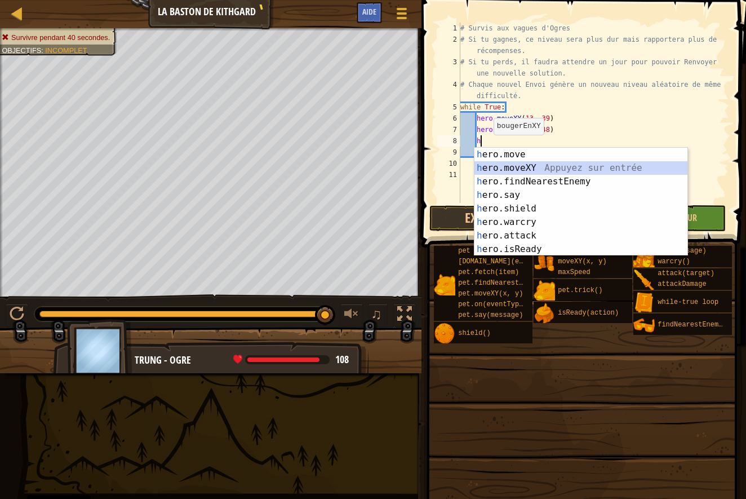
click at [511, 164] on div "h ero.move Appuyez sur entrée h ero.moveXY Appuyez sur entrée h ero.findNearest…" at bounding box center [581, 215] width 213 height 135
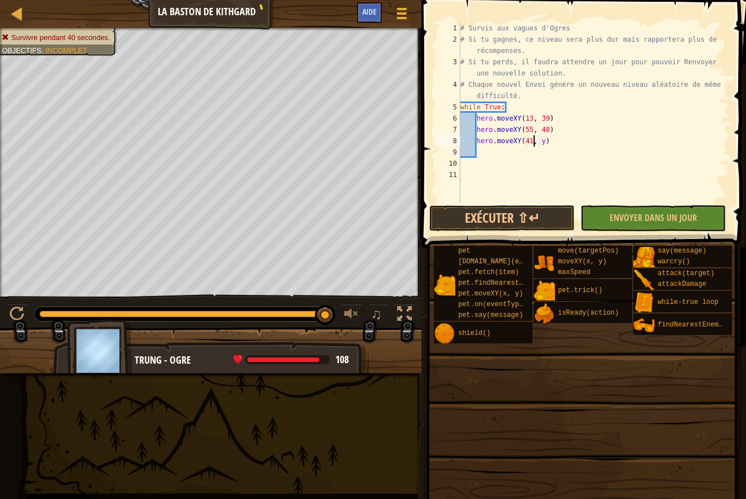
scroll to position [5, 6]
click at [545, 140] on div "# Survis aux vagues d'Ogres # Si tu gagnes, ce niveau sera plus dur mais rappor…" at bounding box center [593, 124] width 271 height 203
type textarea "hero.moveXY(41, 24)"
click at [515, 218] on button "Exécuter ⇧↵" at bounding box center [502, 218] width 145 height 26
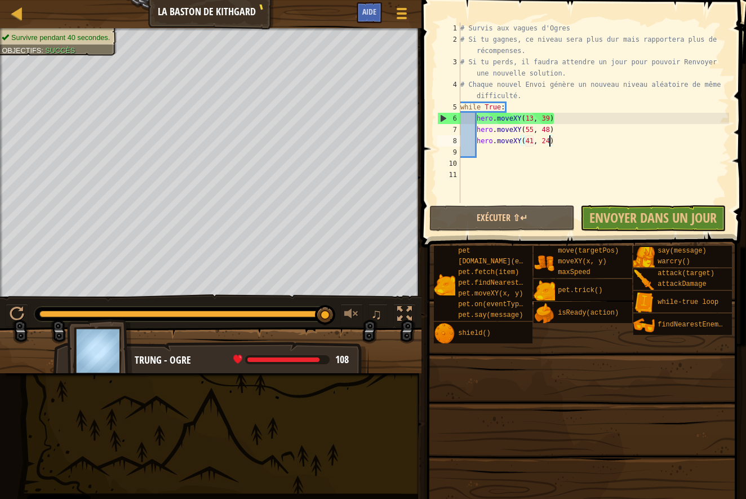
click at [635, 221] on div "Exécuter ⇧↵ Envoyer dans un jour Terminé" at bounding box center [581, 218] width 302 height 26
click at [624, 217] on div "Exécuter ⇧↵ Envoyer dans un jour Terminé" at bounding box center [581, 218] width 302 height 26
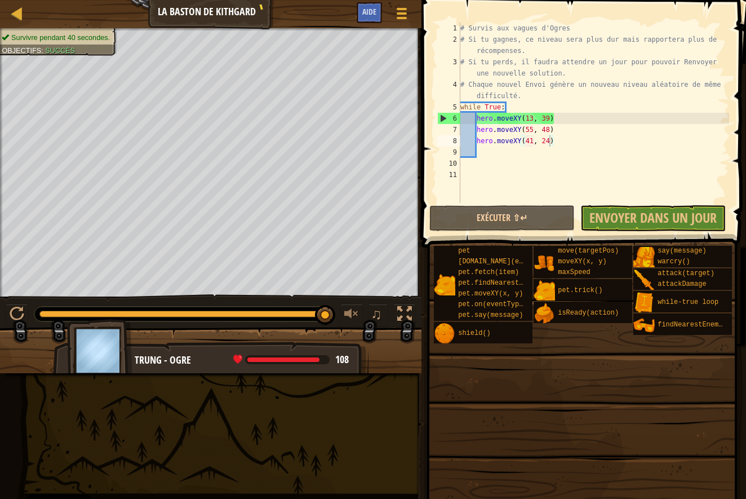
click at [624, 217] on div "Exécuter ⇧↵ Envoyer dans un jour Terminé" at bounding box center [581, 218] width 302 height 26
click at [625, 218] on div "Exécuter ⇧↵ Envoyer dans un jour Terminé" at bounding box center [581, 218] width 302 height 26
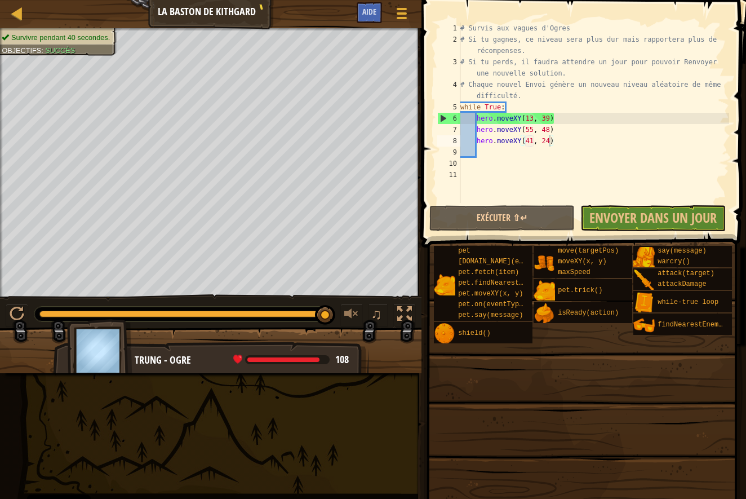
click at [650, 213] on div "Exécuter ⇧↵ Envoyer dans un jour Terminé" at bounding box center [581, 218] width 302 height 26
